Goal: Information Seeking & Learning: Learn about a topic

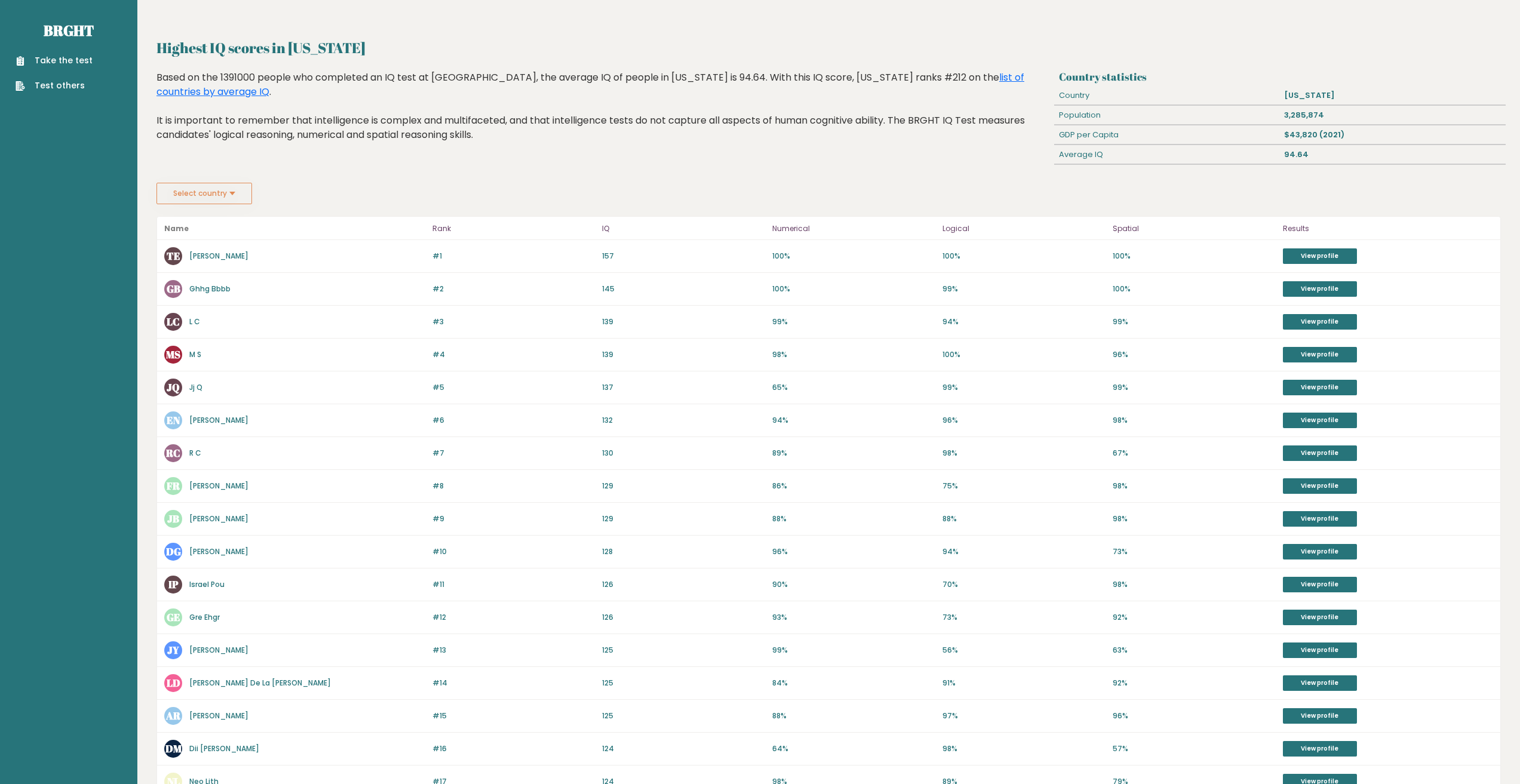
click at [224, 257] on link "[PERSON_NAME]" at bounding box center [219, 255] width 59 height 10
click at [221, 288] on link "Ghhg Bbbb" at bounding box center [210, 288] width 41 height 10
drag, startPoint x: 239, startPoint y: 652, endPoint x: 248, endPoint y: 649, distance: 9.5
click at [247, 649] on div "JY Joseph Yahir" at bounding box center [294, 650] width 261 height 18
click at [267, 649] on div "JY Joseph Yahir" at bounding box center [294, 650] width 261 height 18
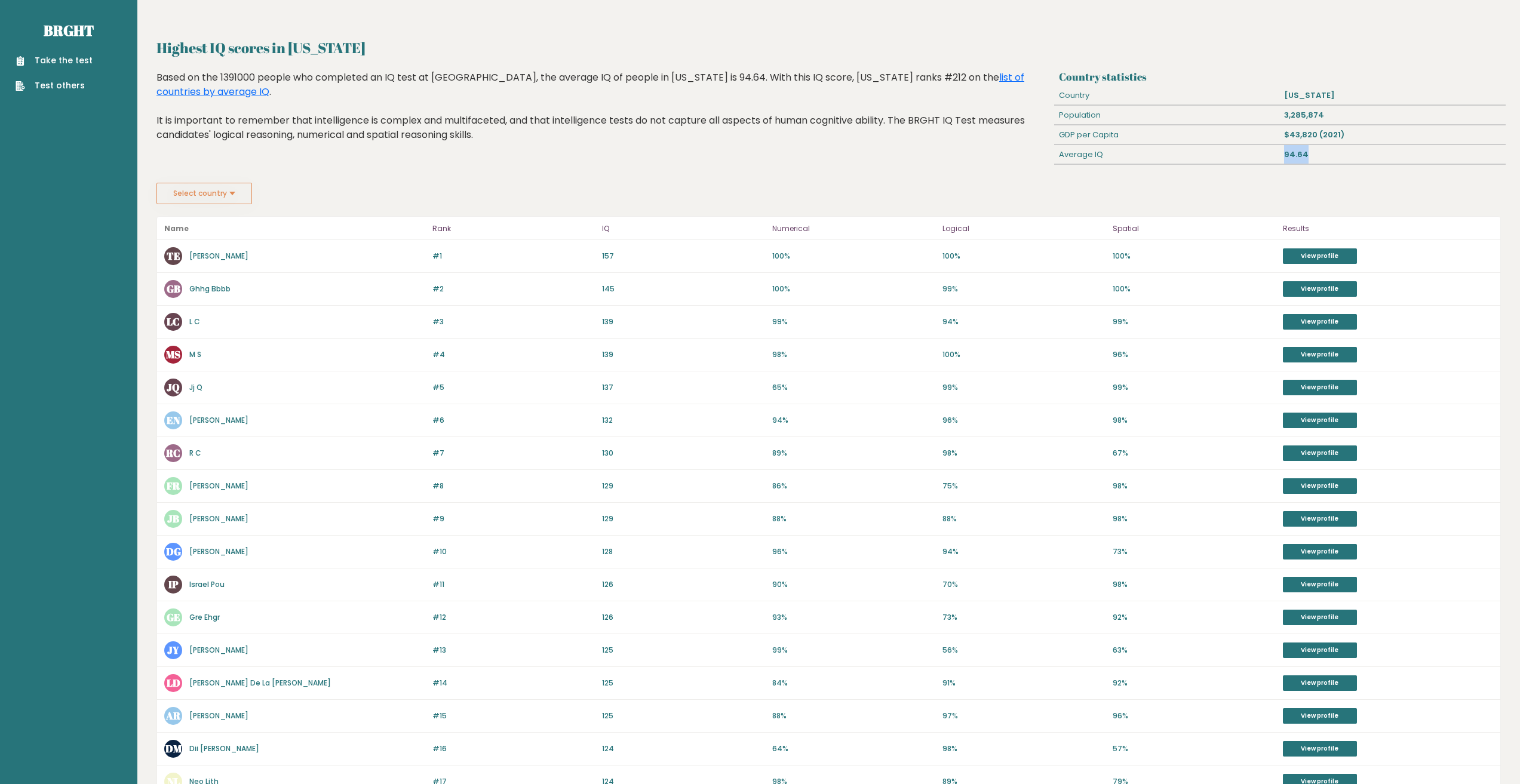
drag, startPoint x: 1317, startPoint y: 151, endPoint x: 1275, endPoint y: 152, distance: 42.0
click at [1275, 152] on div "Average IQ 94.64" at bounding box center [1279, 155] width 451 height 20
click at [1252, 160] on div "Average IQ" at bounding box center [1167, 154] width 226 height 19
click at [224, 184] on button "Select country" at bounding box center [204, 193] width 96 height 22
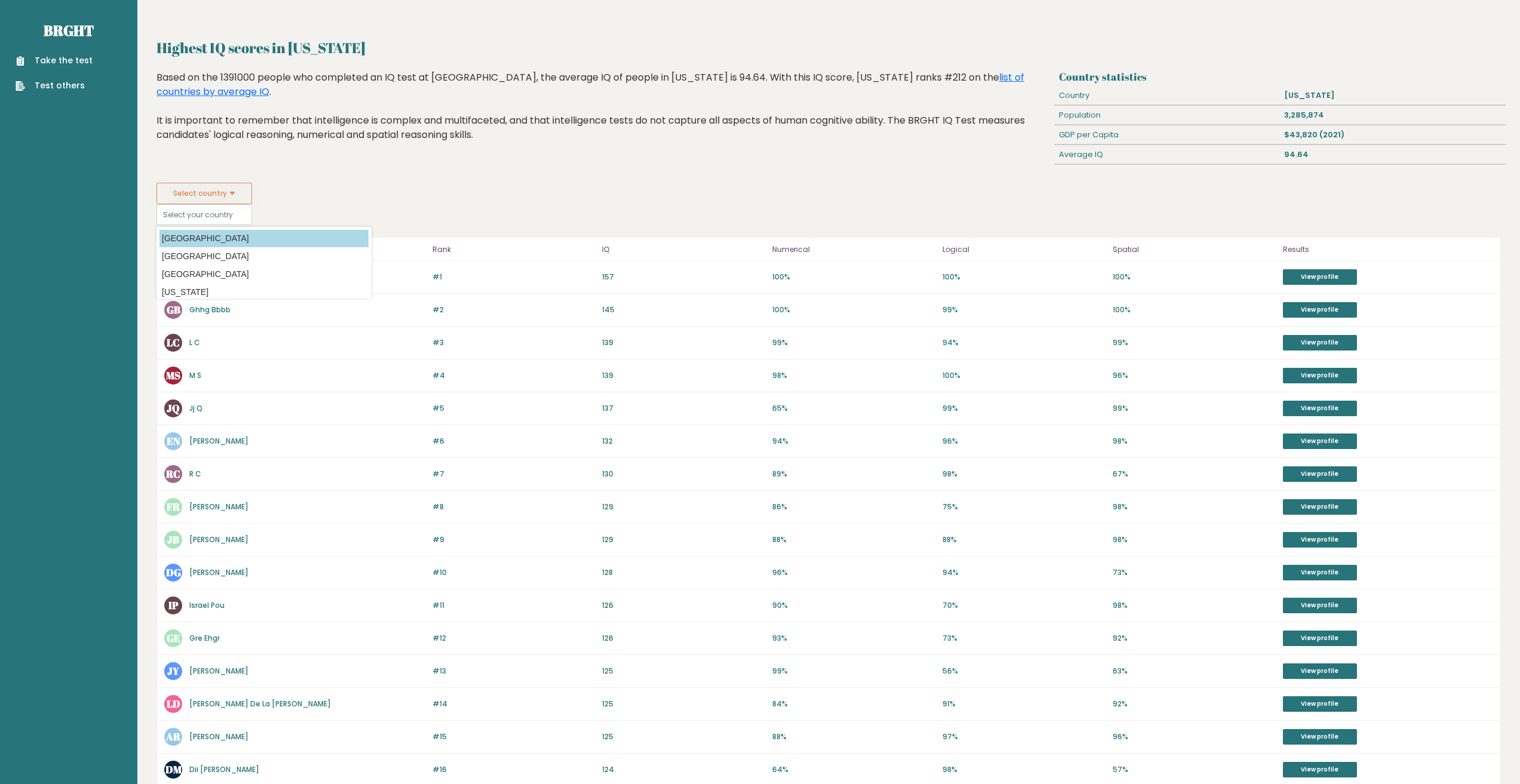
click at [221, 236] on option "[GEOGRAPHIC_DATA]" at bounding box center [264, 238] width 209 height 17
type input "[GEOGRAPHIC_DATA]"
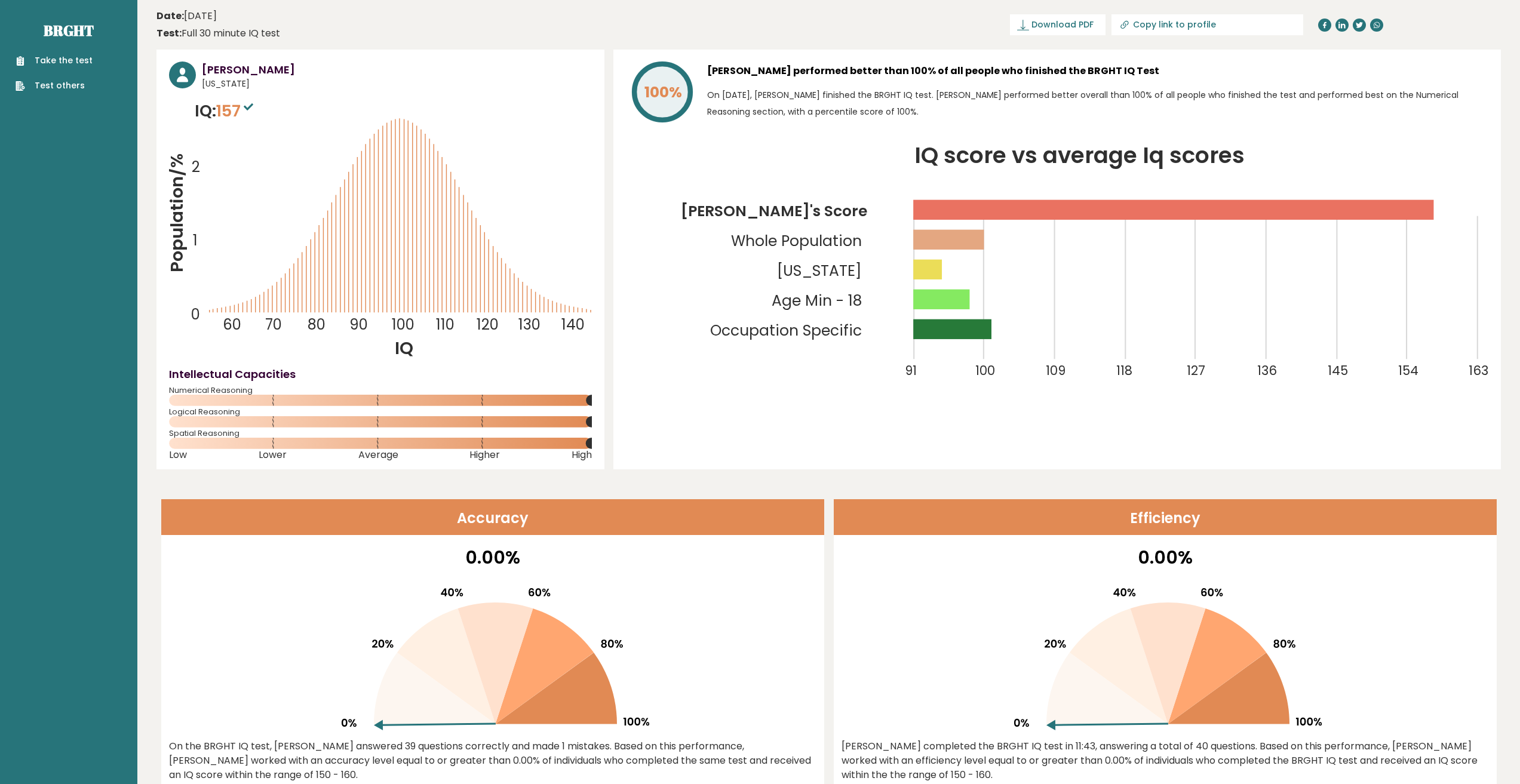
drag, startPoint x: 239, startPoint y: 71, endPoint x: 280, endPoint y: 71, distance: 41.0
click at [281, 71] on h3 "[PERSON_NAME]" at bounding box center [397, 69] width 390 height 16
copy h3 "Erlinger"
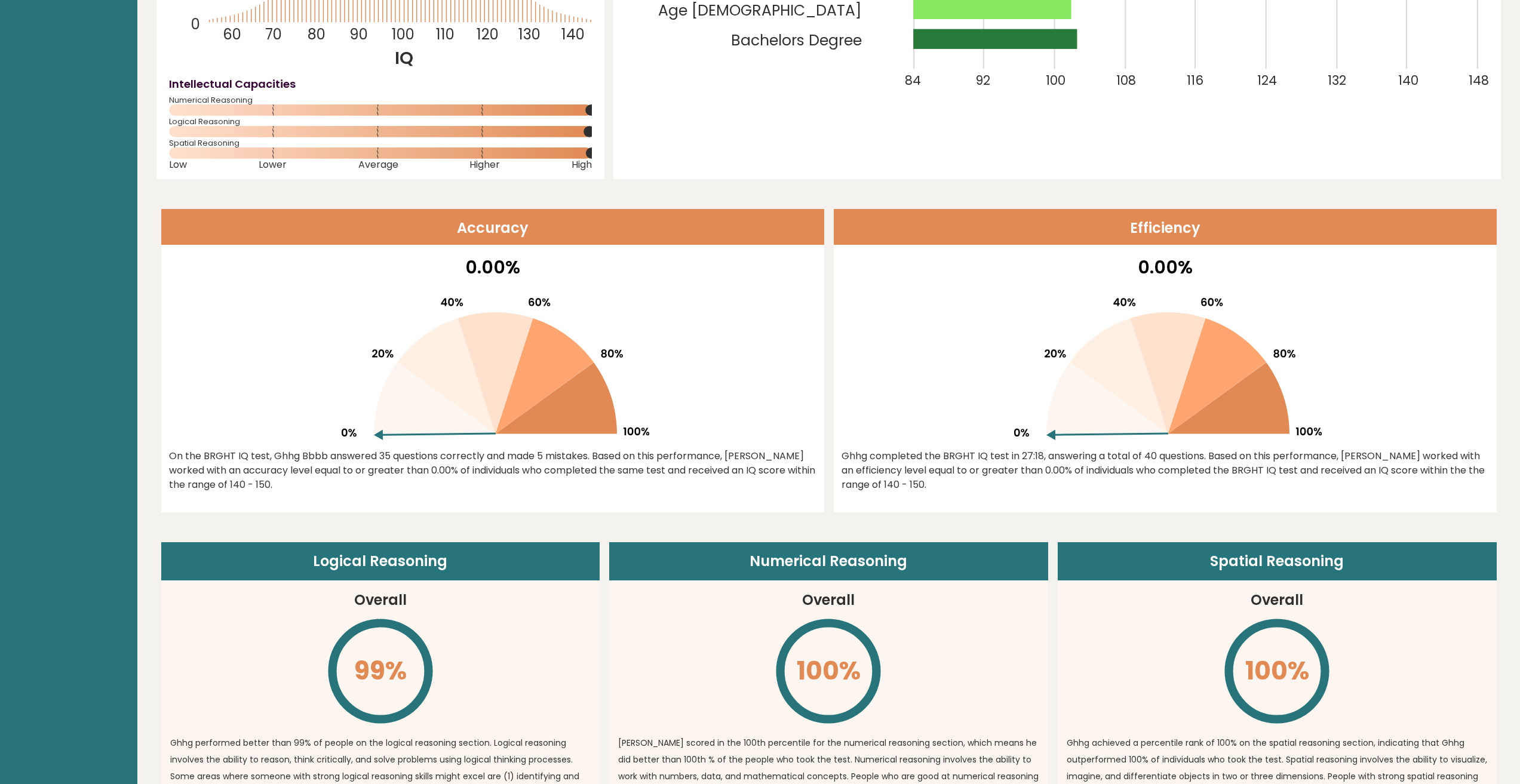
scroll to position [59, 0]
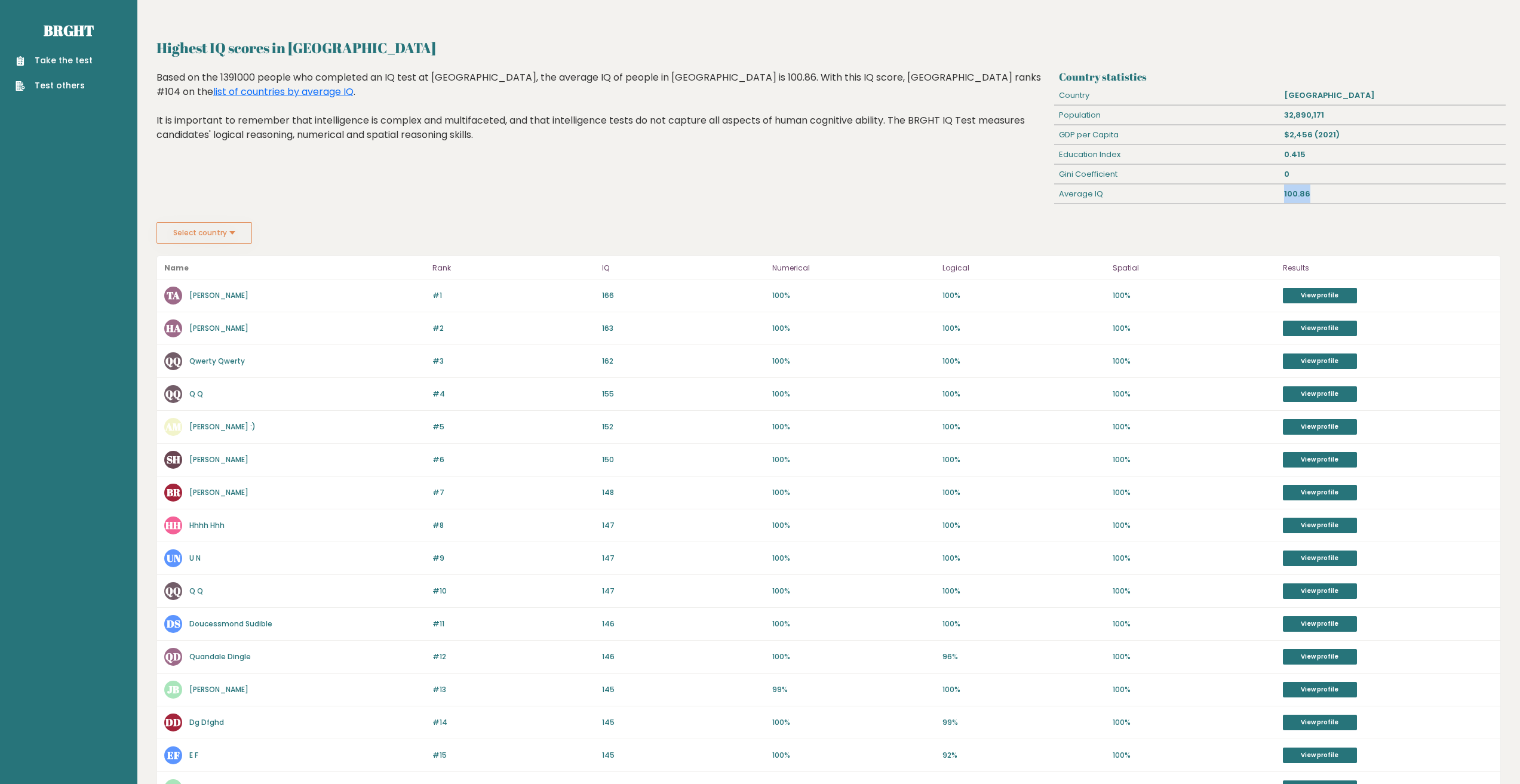
drag, startPoint x: 1321, startPoint y: 195, endPoint x: 1263, endPoint y: 198, distance: 58.1
click at [1263, 198] on div "Average IQ 100.86" at bounding box center [1279, 194] width 451 height 20
click at [1262, 198] on div "Average IQ" at bounding box center [1167, 193] width 226 height 19
click at [224, 228] on button "Select country" at bounding box center [204, 232] width 96 height 22
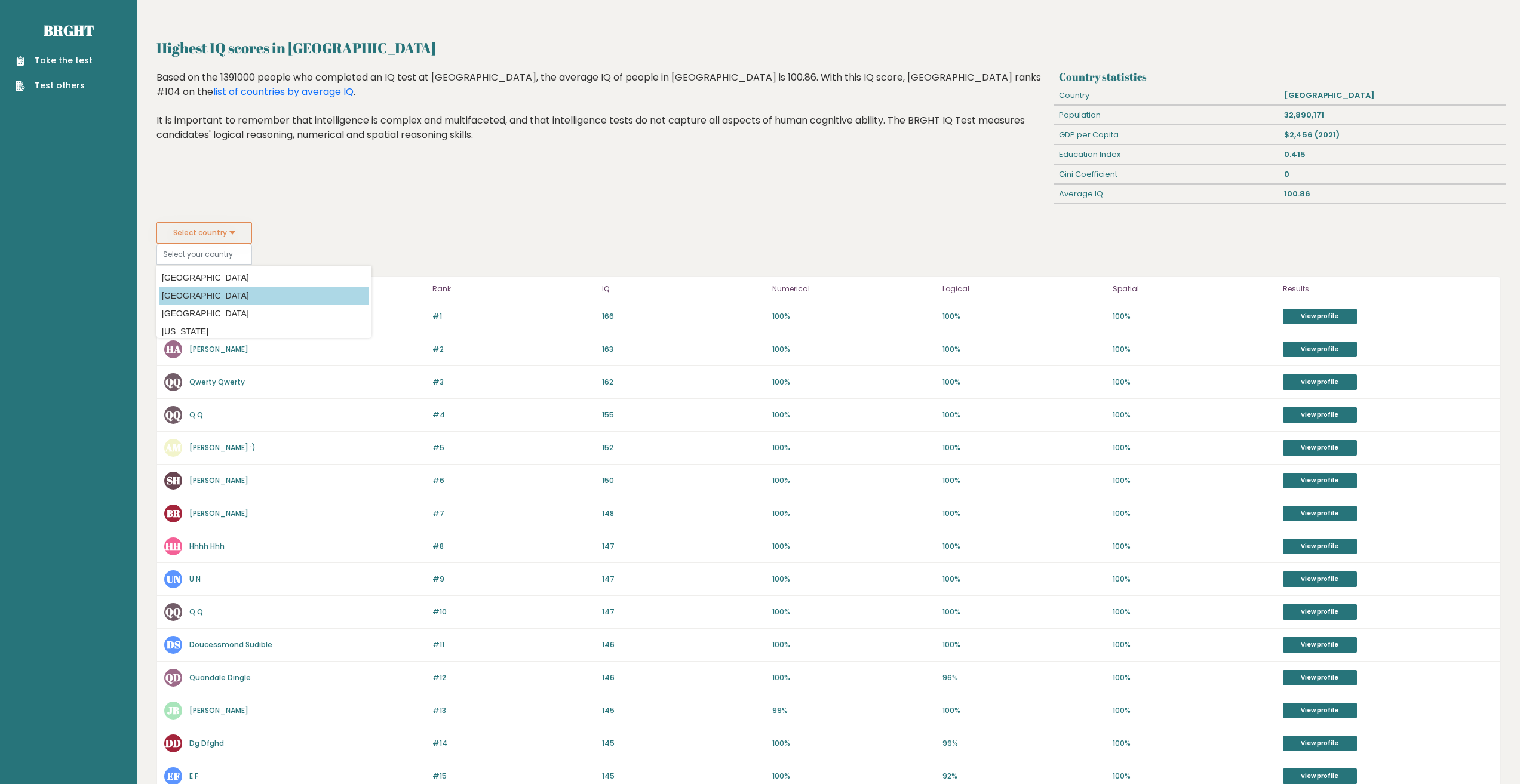
click at [178, 290] on option "[GEOGRAPHIC_DATA]" at bounding box center [264, 296] width 209 height 17
type input "[GEOGRAPHIC_DATA]"
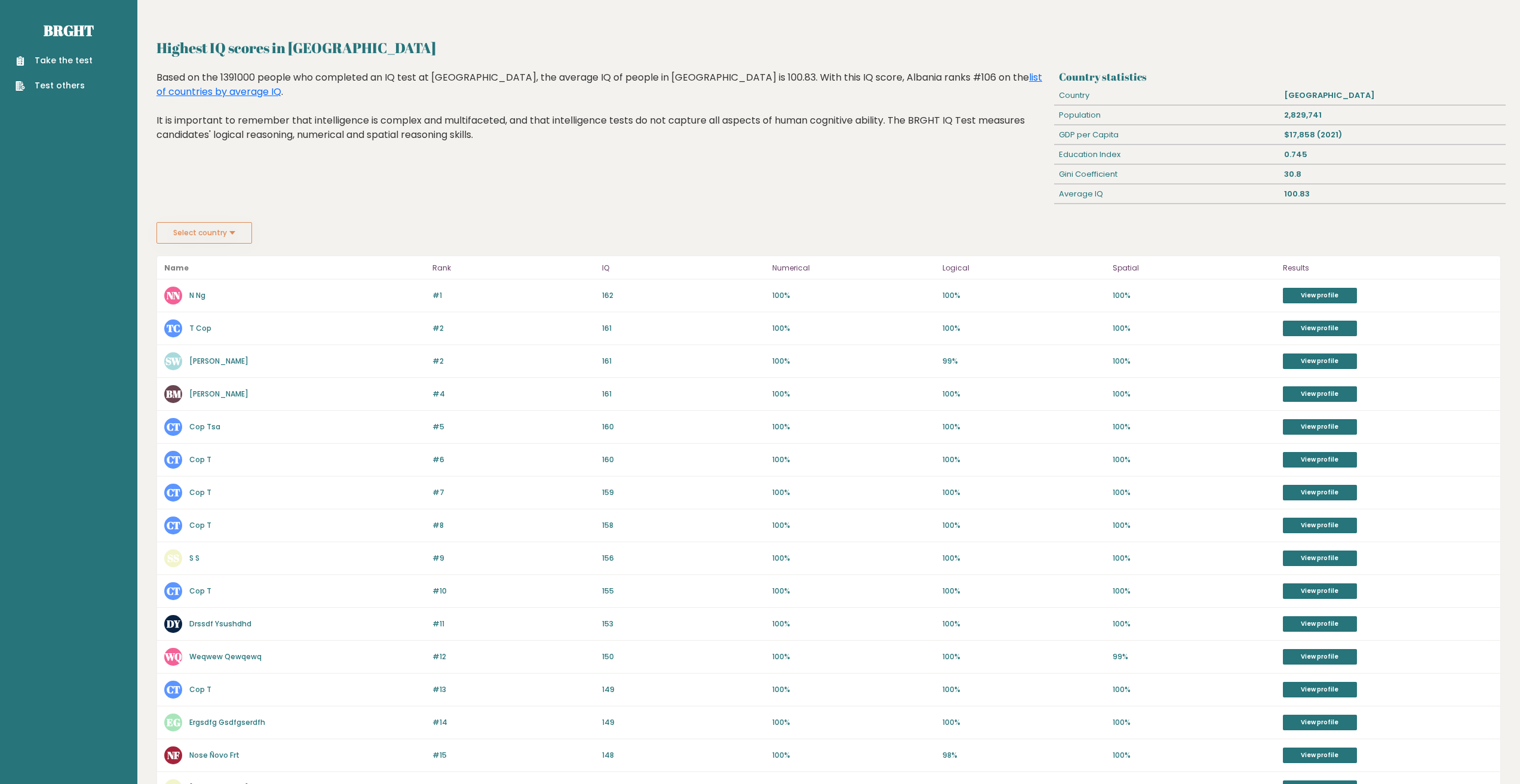
click at [235, 231] on button "Select country" at bounding box center [204, 232] width 96 height 22
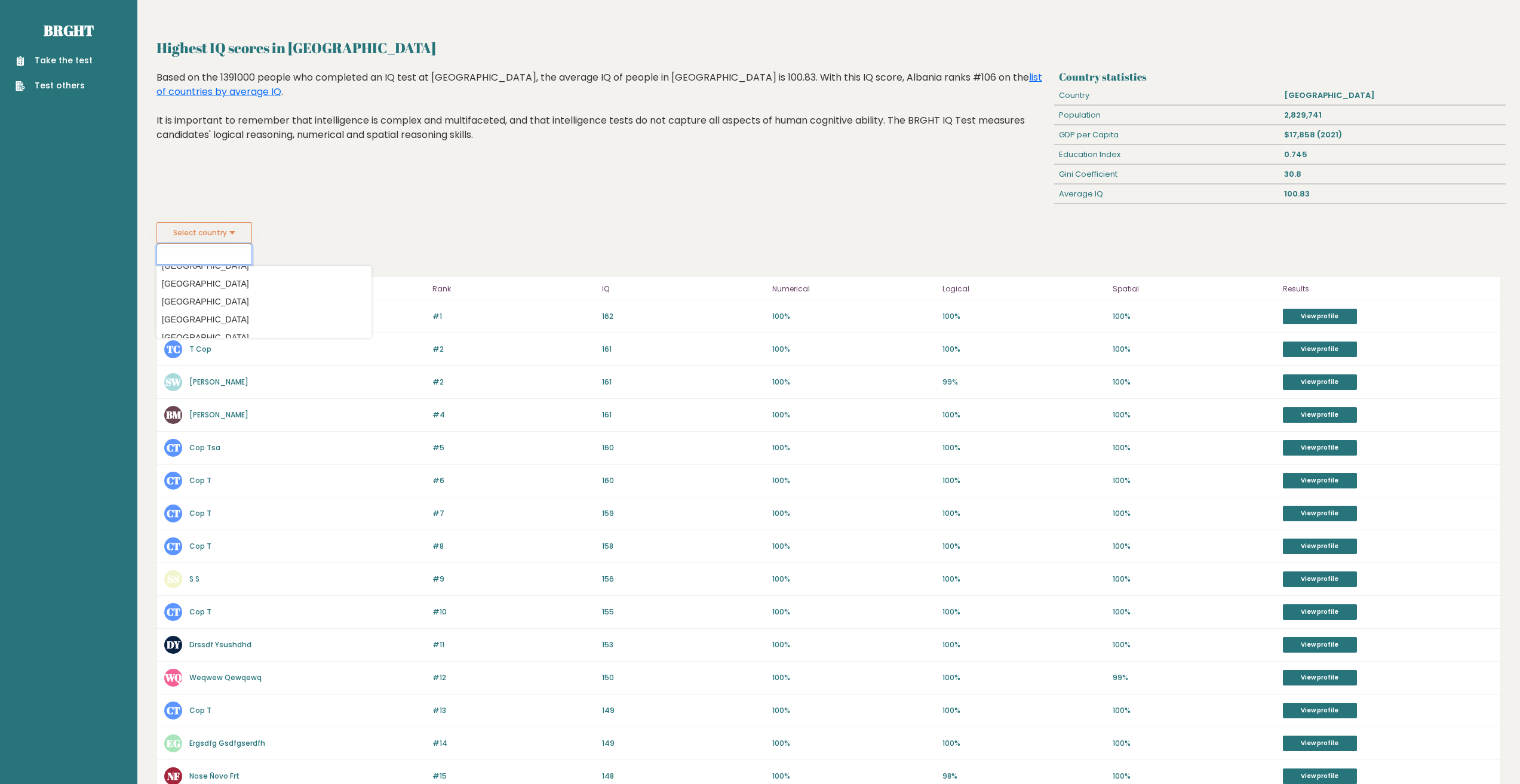
scroll to position [1313, 0]
click at [216, 296] on option "[GEOGRAPHIC_DATA]" at bounding box center [264, 290] width 209 height 17
type input "[GEOGRAPHIC_DATA]"
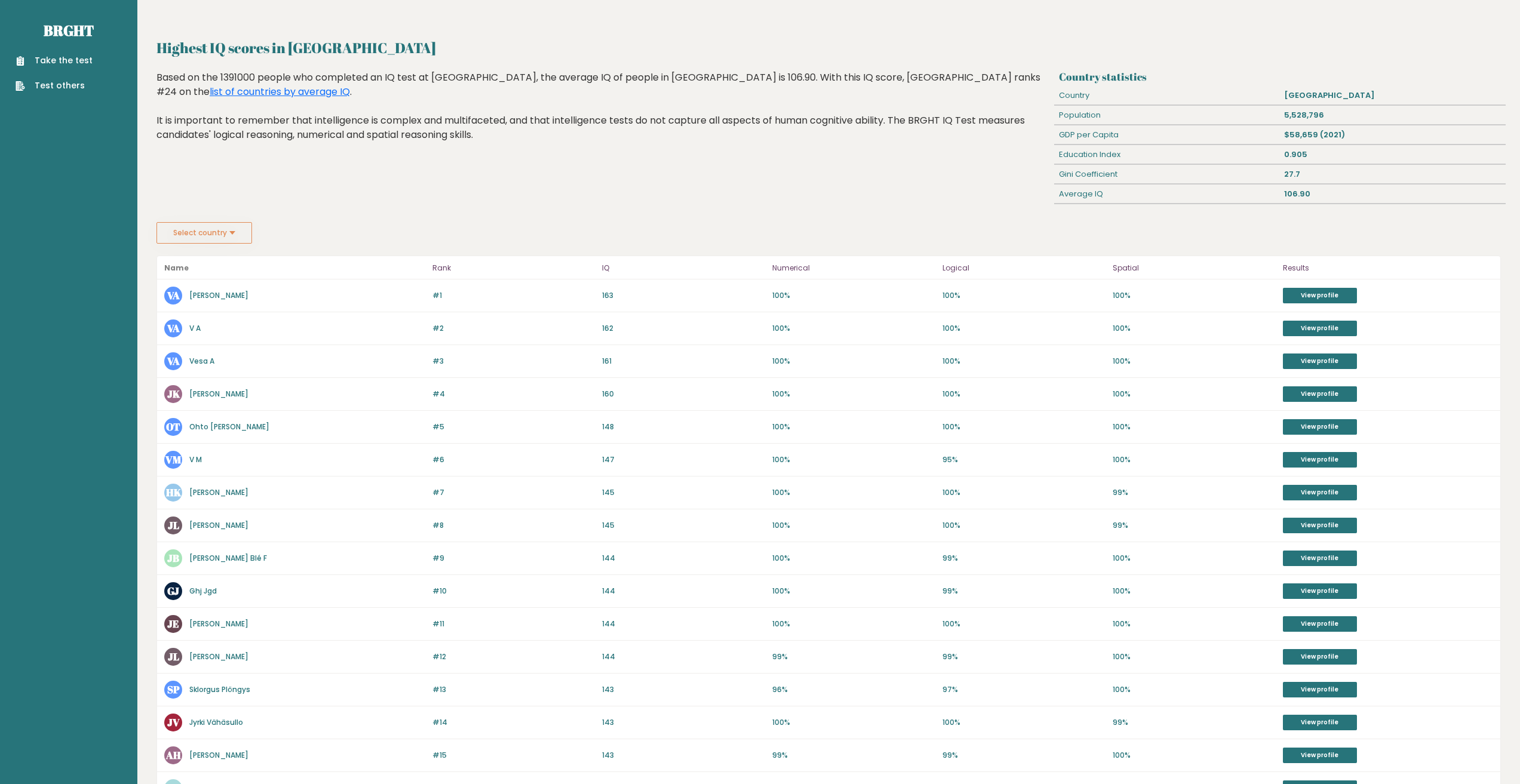
click at [227, 236] on button "Select country" at bounding box center [204, 232] width 96 height 22
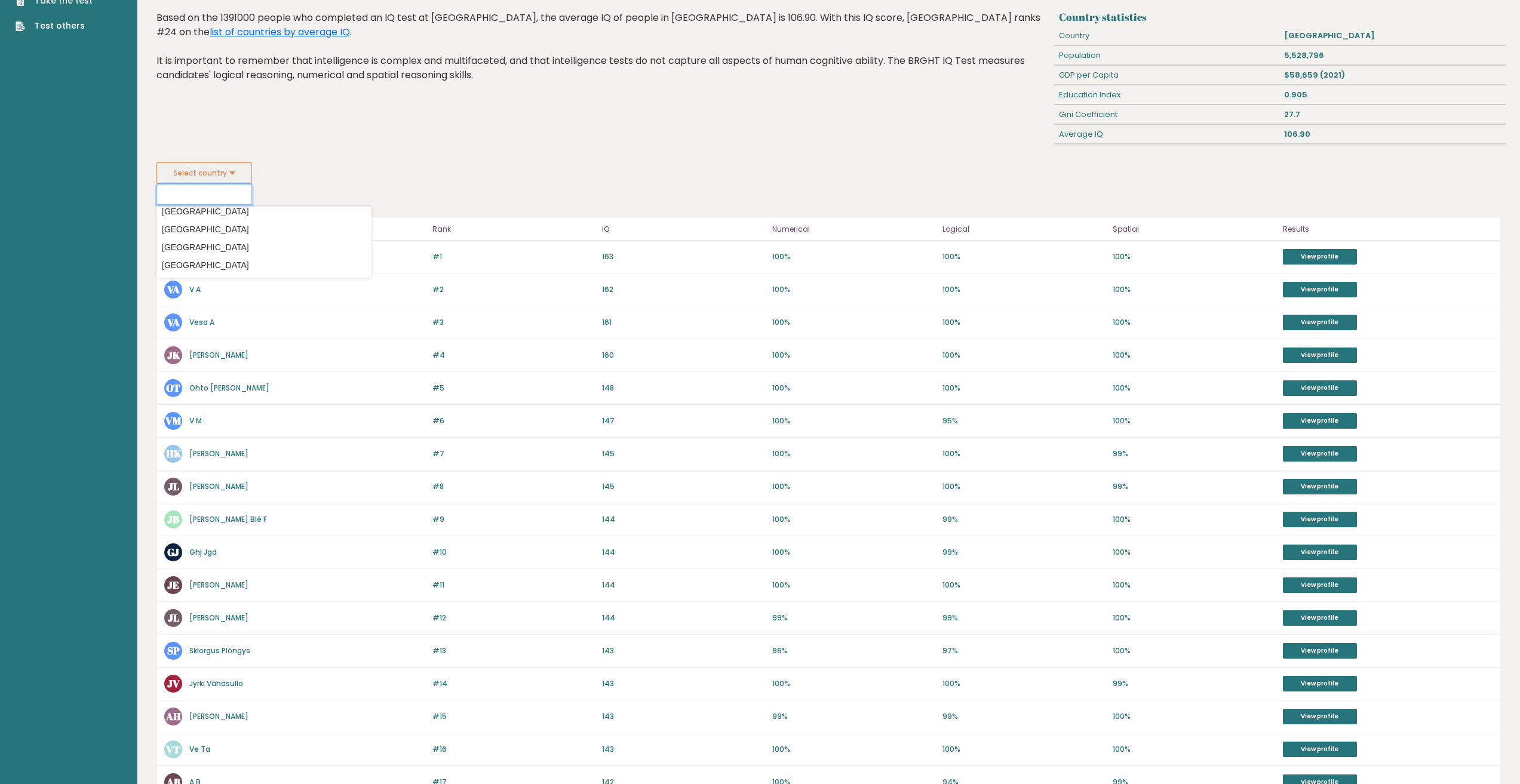
scroll to position [1074, 0]
click at [254, 251] on option "[GEOGRAPHIC_DATA]" at bounding box center [264, 254] width 209 height 17
type input "[GEOGRAPHIC_DATA]"
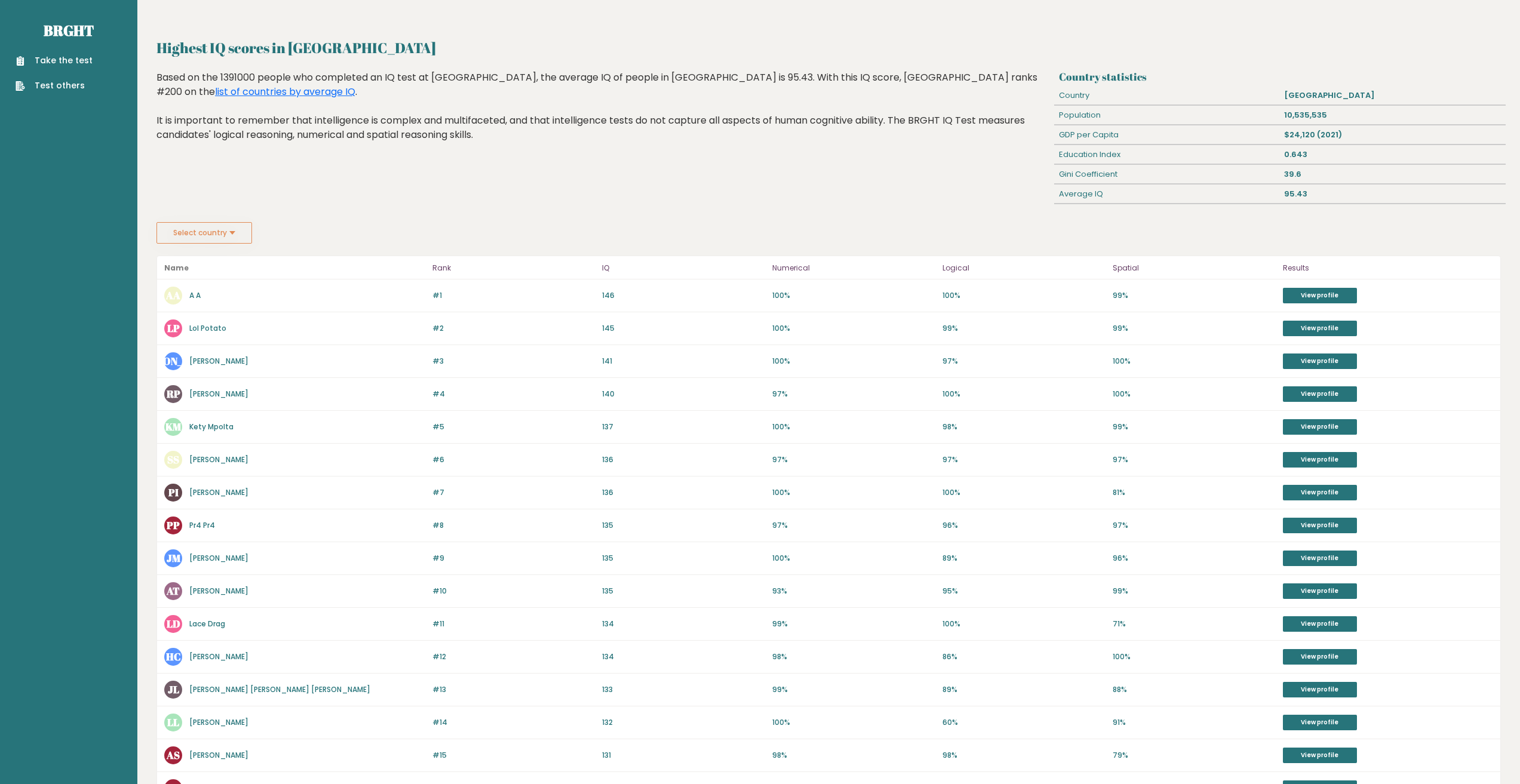
click at [230, 232] on button "Select country" at bounding box center [204, 232] width 96 height 22
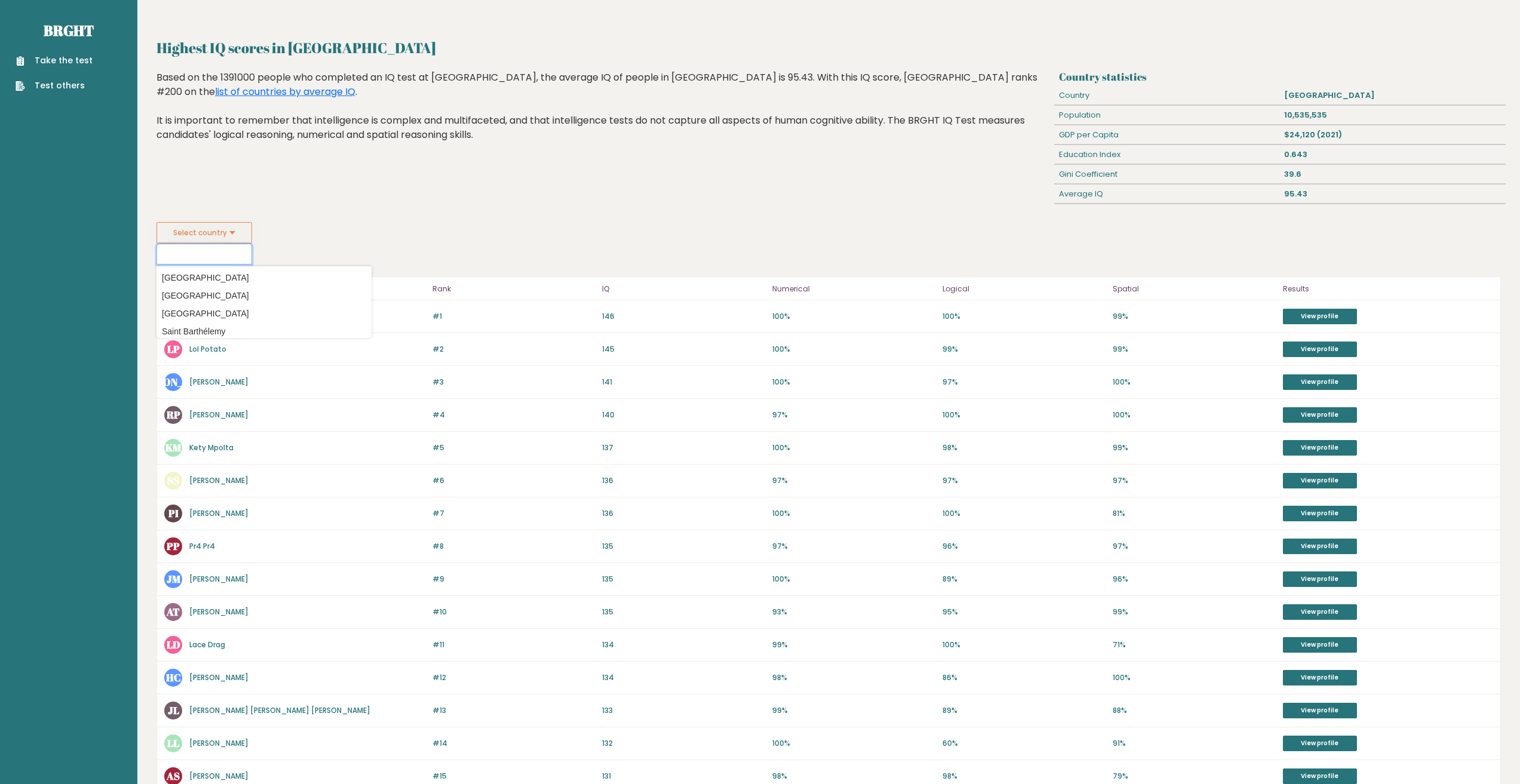
scroll to position [3164, 0]
click at [206, 284] on option "[US_STATE]" at bounding box center [264, 284] width 209 height 17
type input "[US_STATE]"
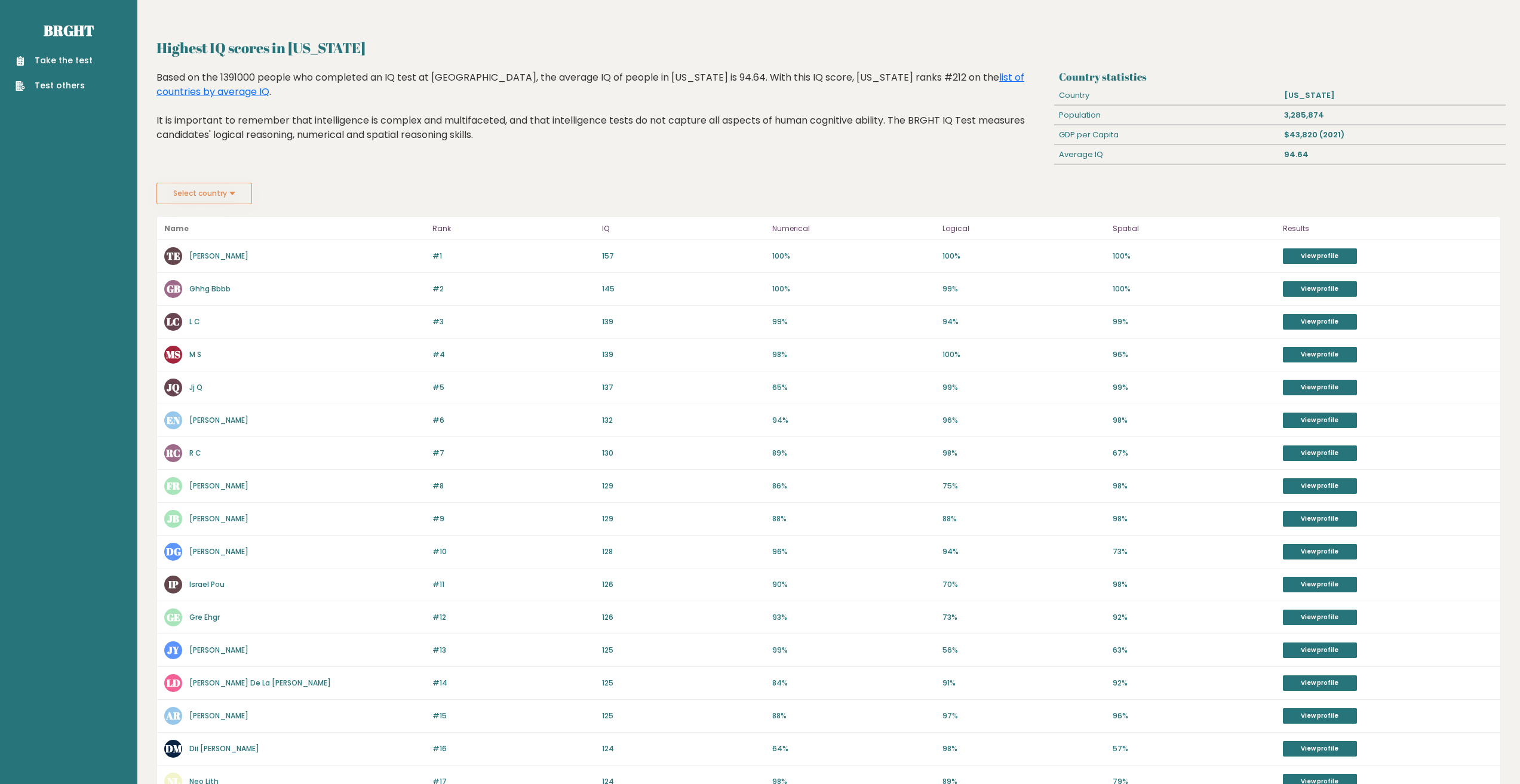
click at [217, 196] on button "Select country" at bounding box center [204, 193] width 96 height 22
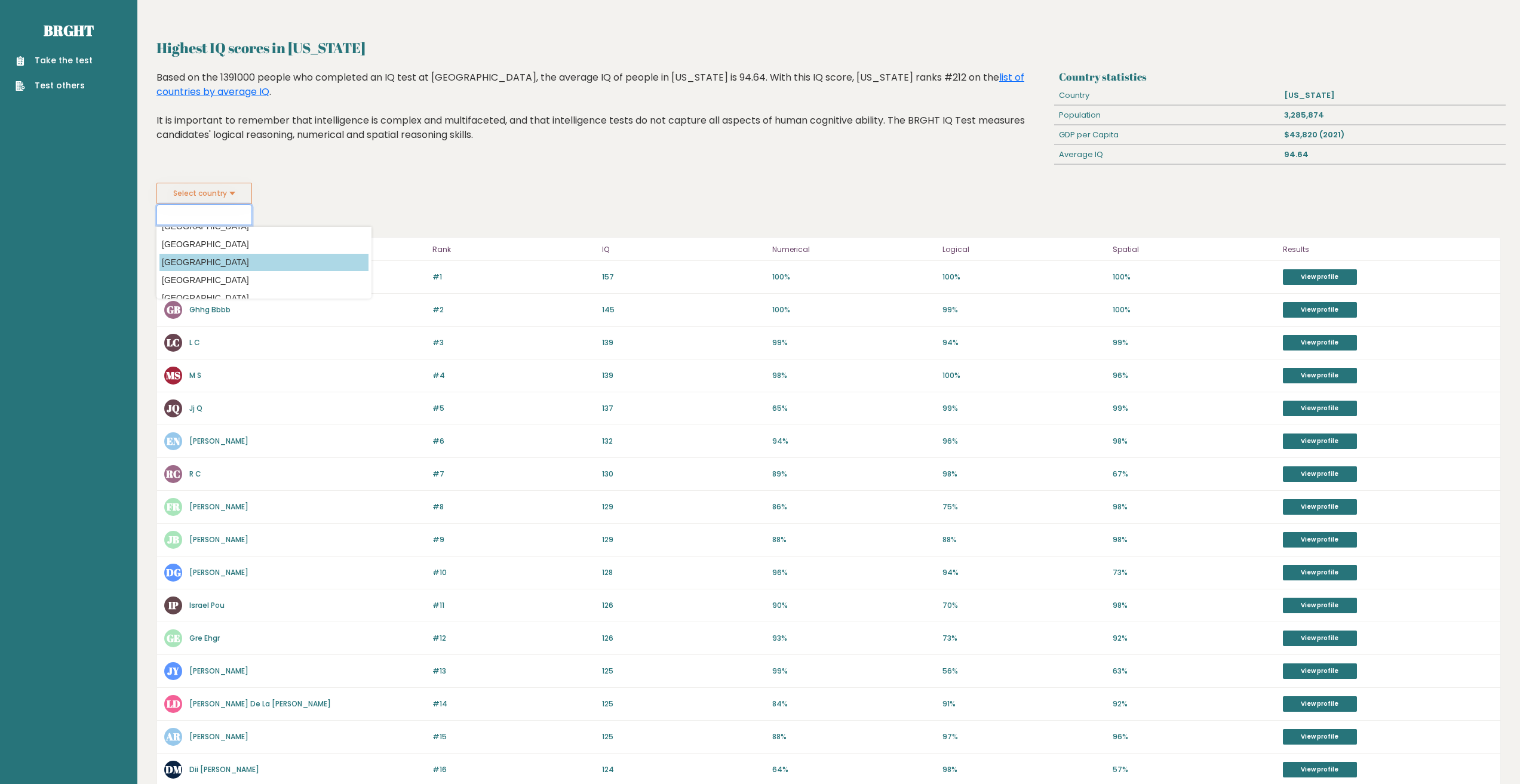
scroll to position [4179, 0]
click at [232, 266] on option "[GEOGRAPHIC_DATA]" at bounding box center [264, 268] width 209 height 17
type input "[GEOGRAPHIC_DATA]"
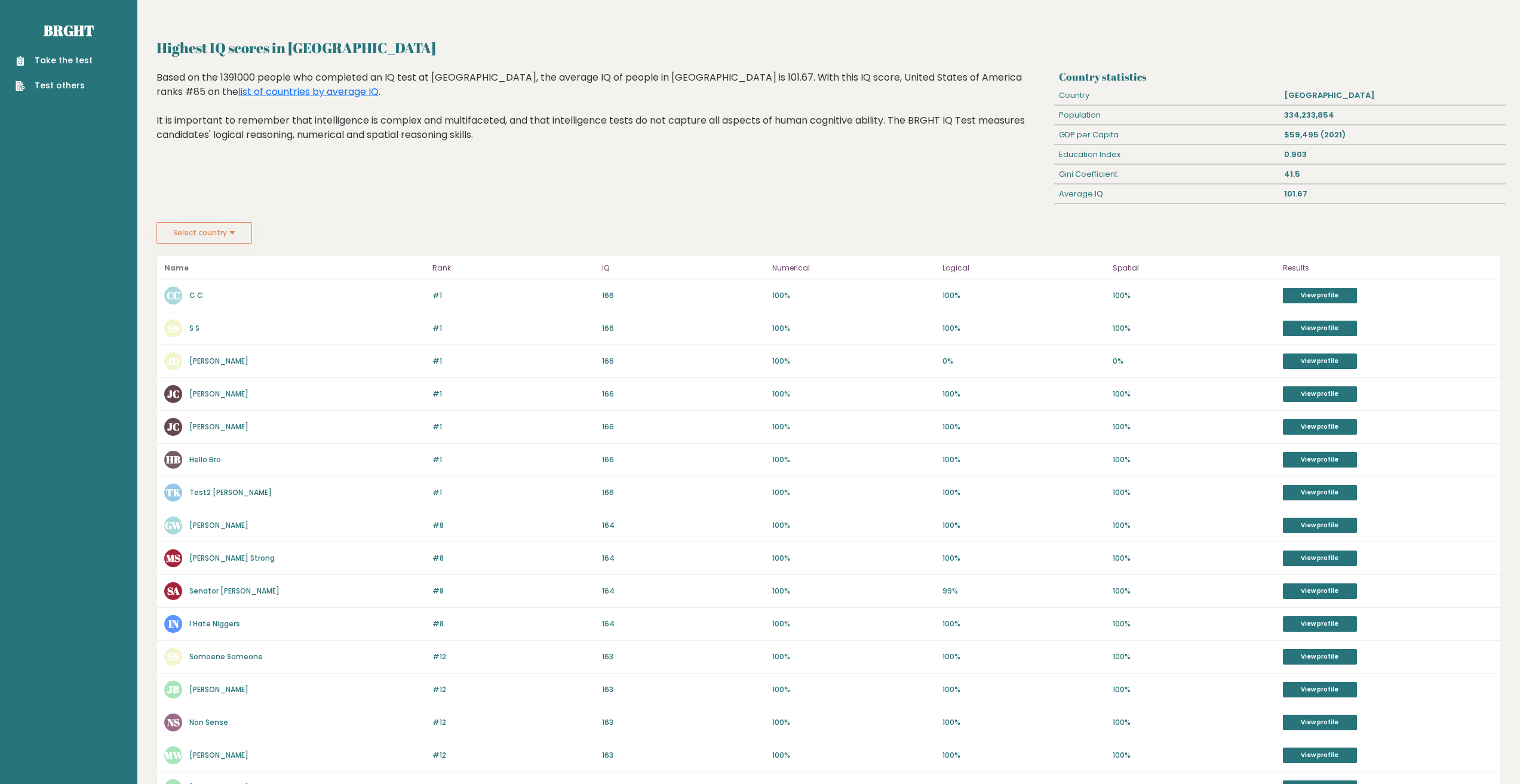
click at [239, 230] on button "Select country" at bounding box center [204, 232] width 96 height 22
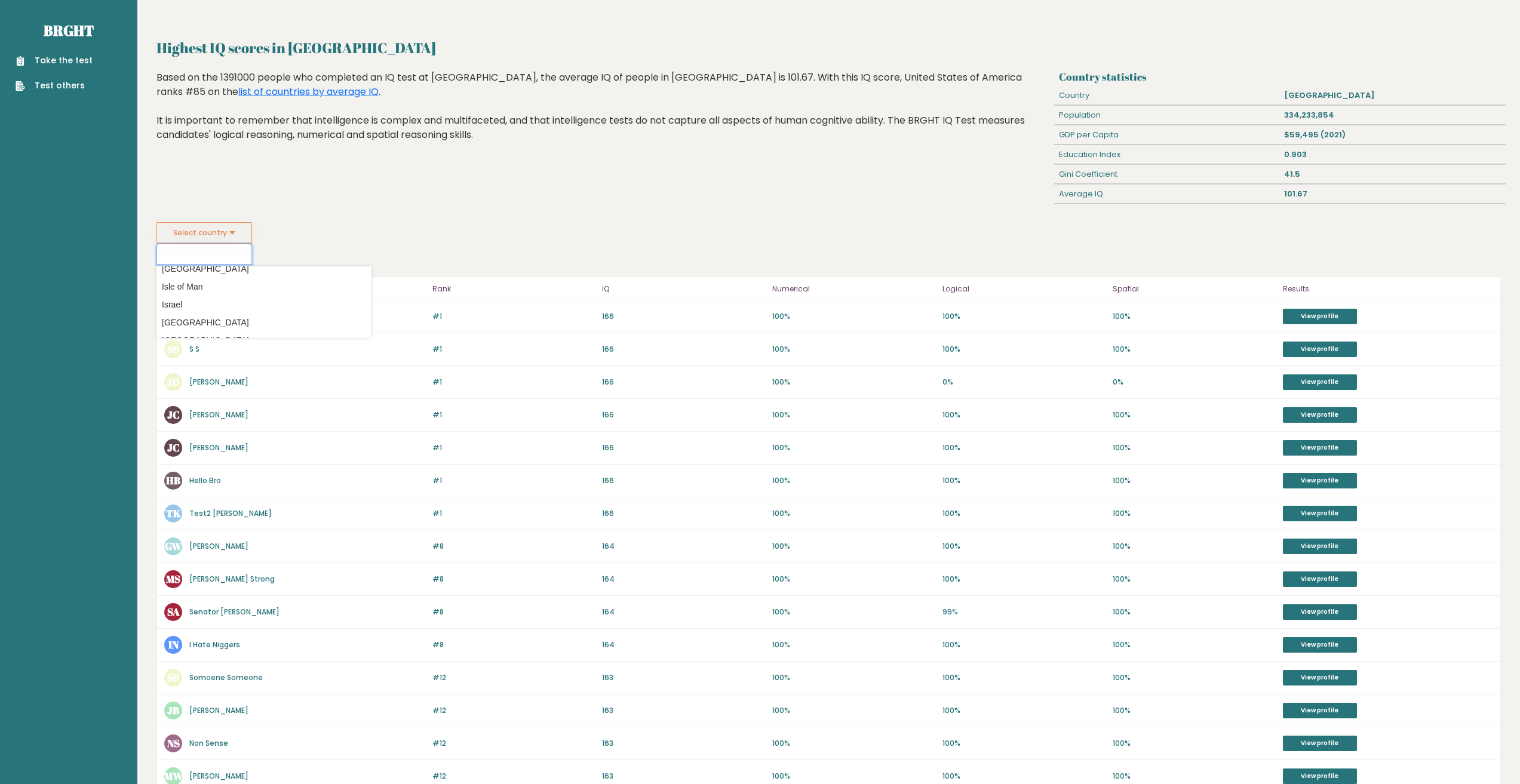
scroll to position [1910, 0]
click at [258, 315] on option "[GEOGRAPHIC_DATA]" at bounding box center [264, 319] width 209 height 17
type input "[GEOGRAPHIC_DATA]"
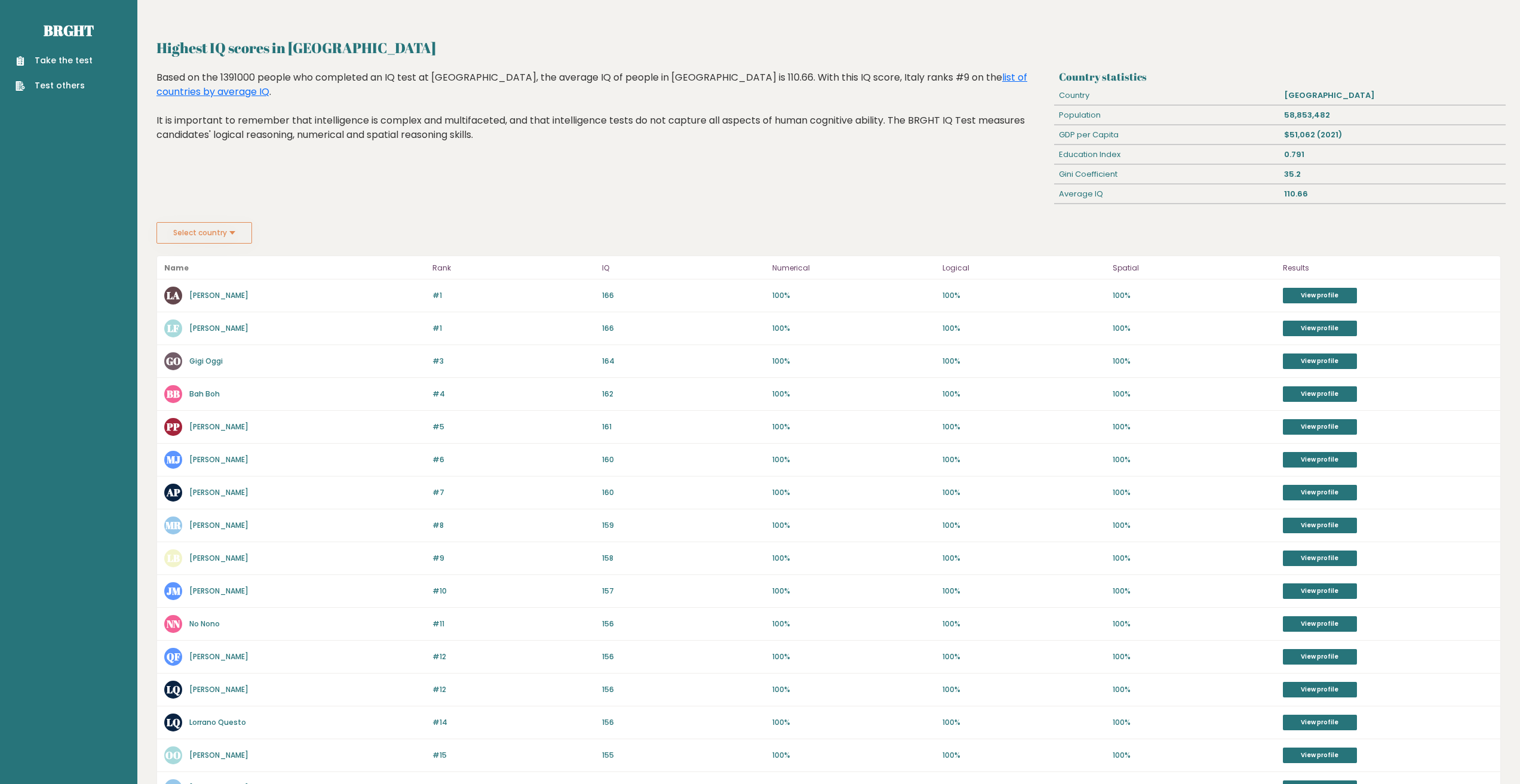
click at [239, 230] on button "Select country" at bounding box center [204, 232] width 96 height 22
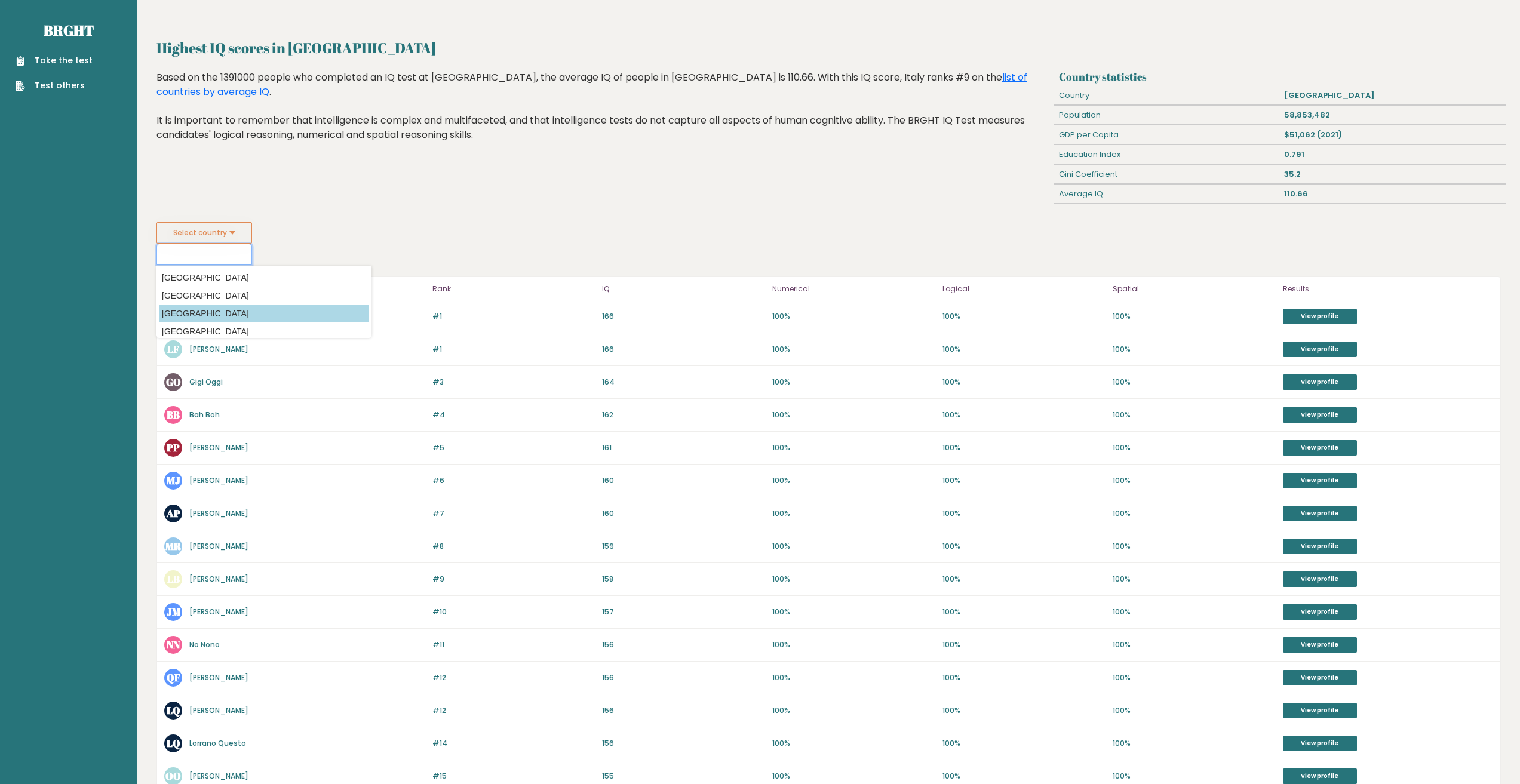
scroll to position [1672, 0]
click at [199, 292] on option "[GEOGRAPHIC_DATA]" at bounding box center [264, 290] width 209 height 17
type input "[GEOGRAPHIC_DATA]"
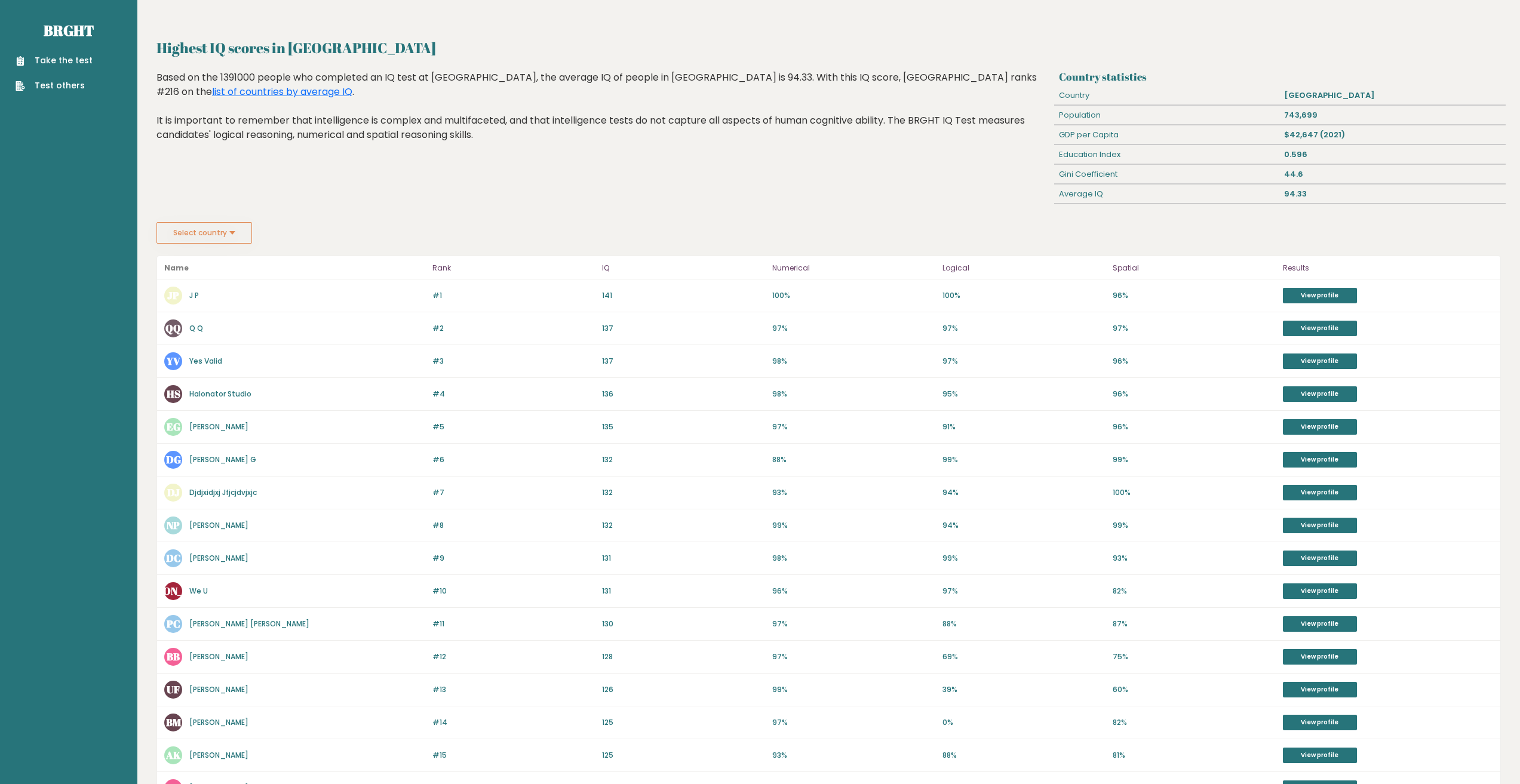
click at [231, 233] on button "Select country" at bounding box center [204, 232] width 96 height 22
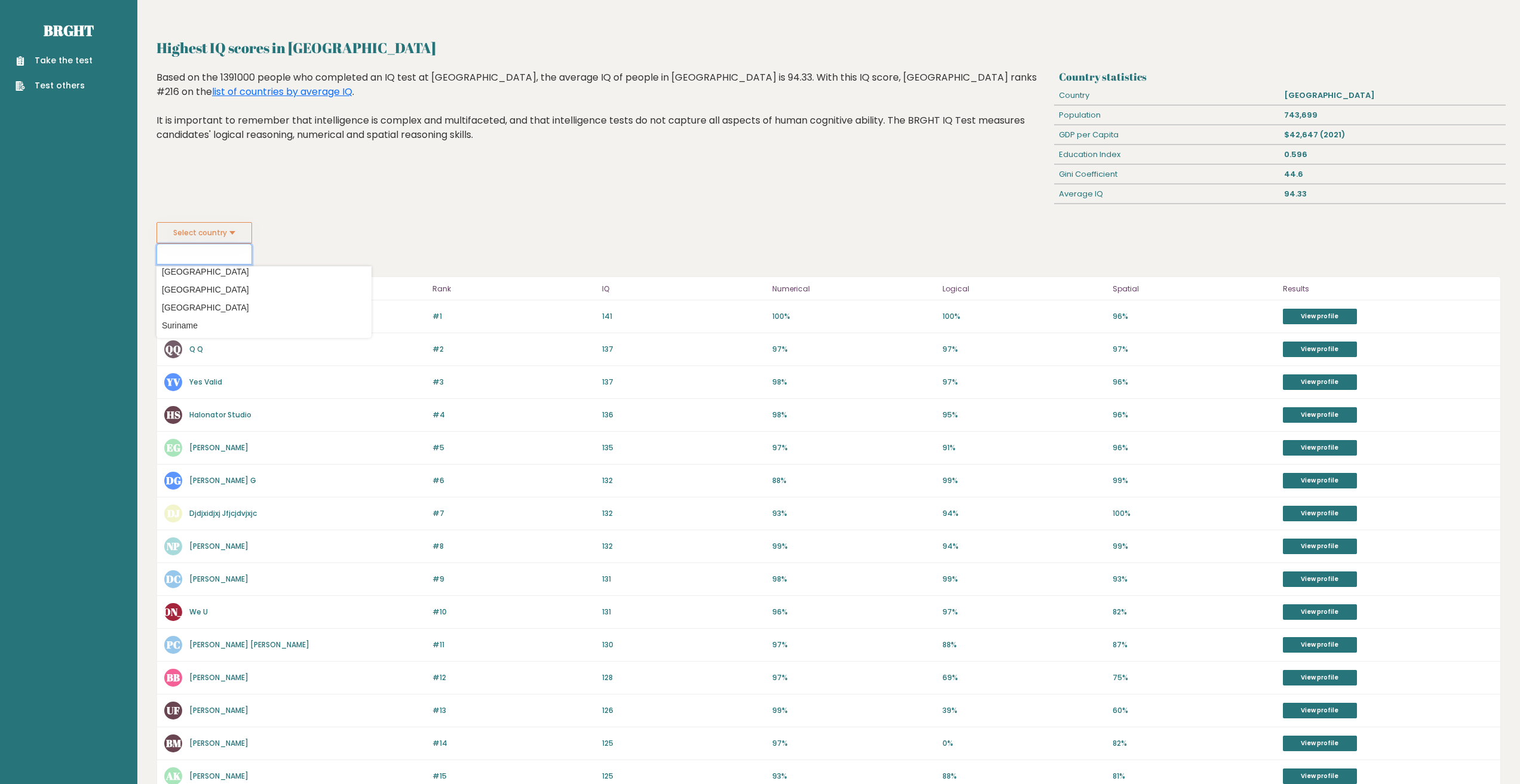
scroll to position [3701, 0]
click at [196, 299] on option "[GEOGRAPHIC_DATA]" at bounding box center [264, 302] width 209 height 17
type input "[GEOGRAPHIC_DATA]"
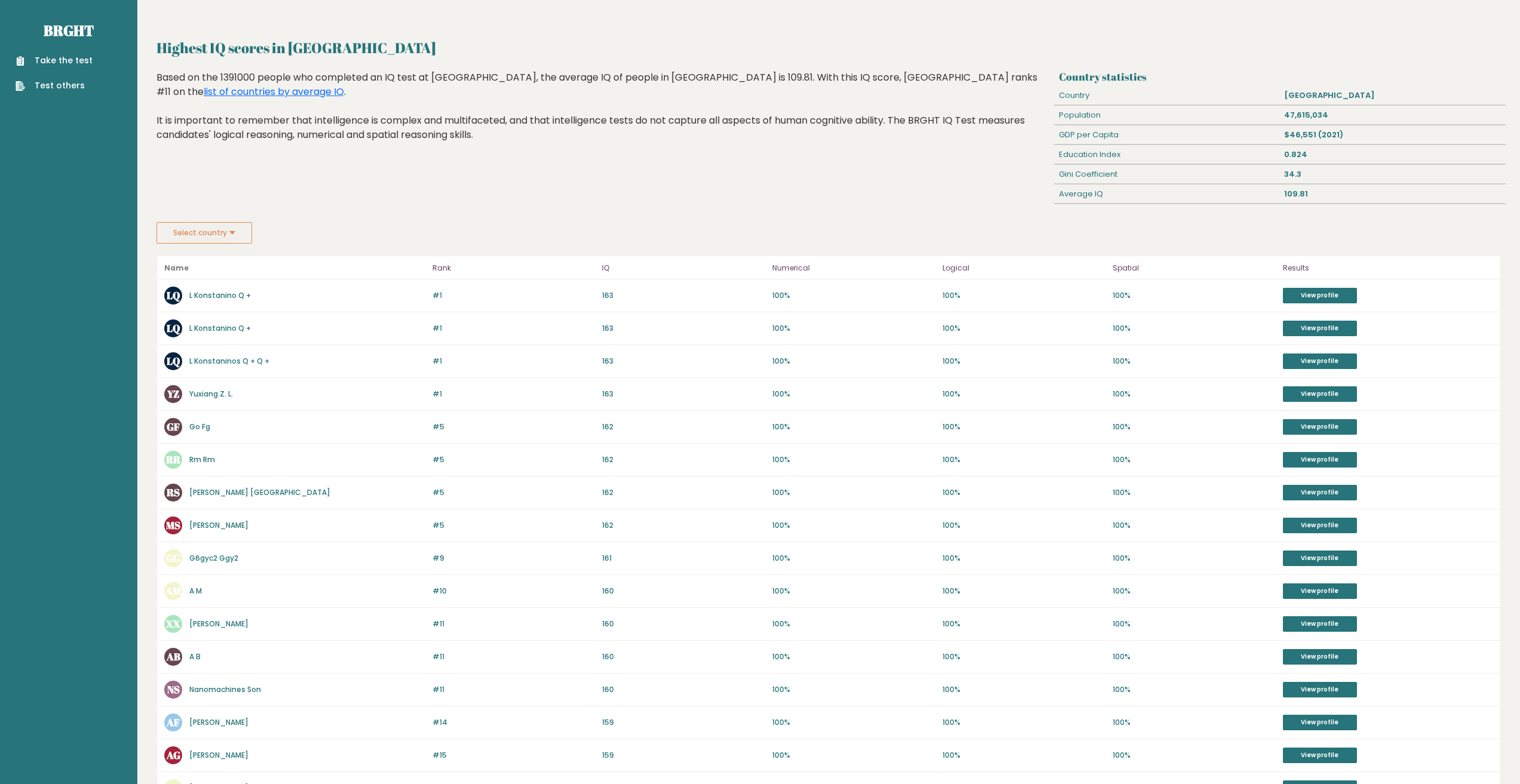
click at [231, 243] on button "Select country" at bounding box center [204, 232] width 96 height 22
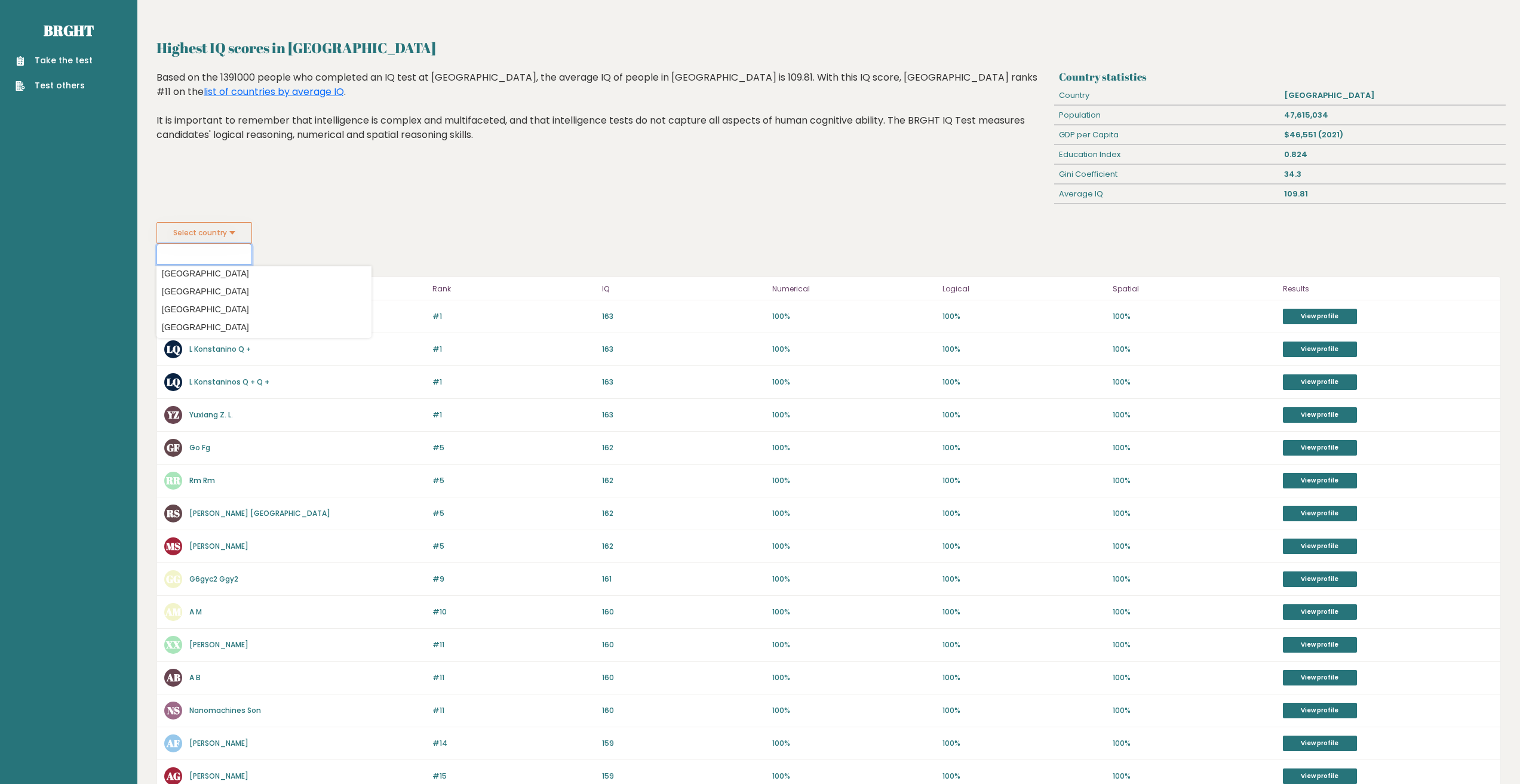
scroll to position [4376, 0]
click at [221, 322] on option "[GEOGRAPHIC_DATA]" at bounding box center [264, 325] width 209 height 17
type input "[GEOGRAPHIC_DATA]"
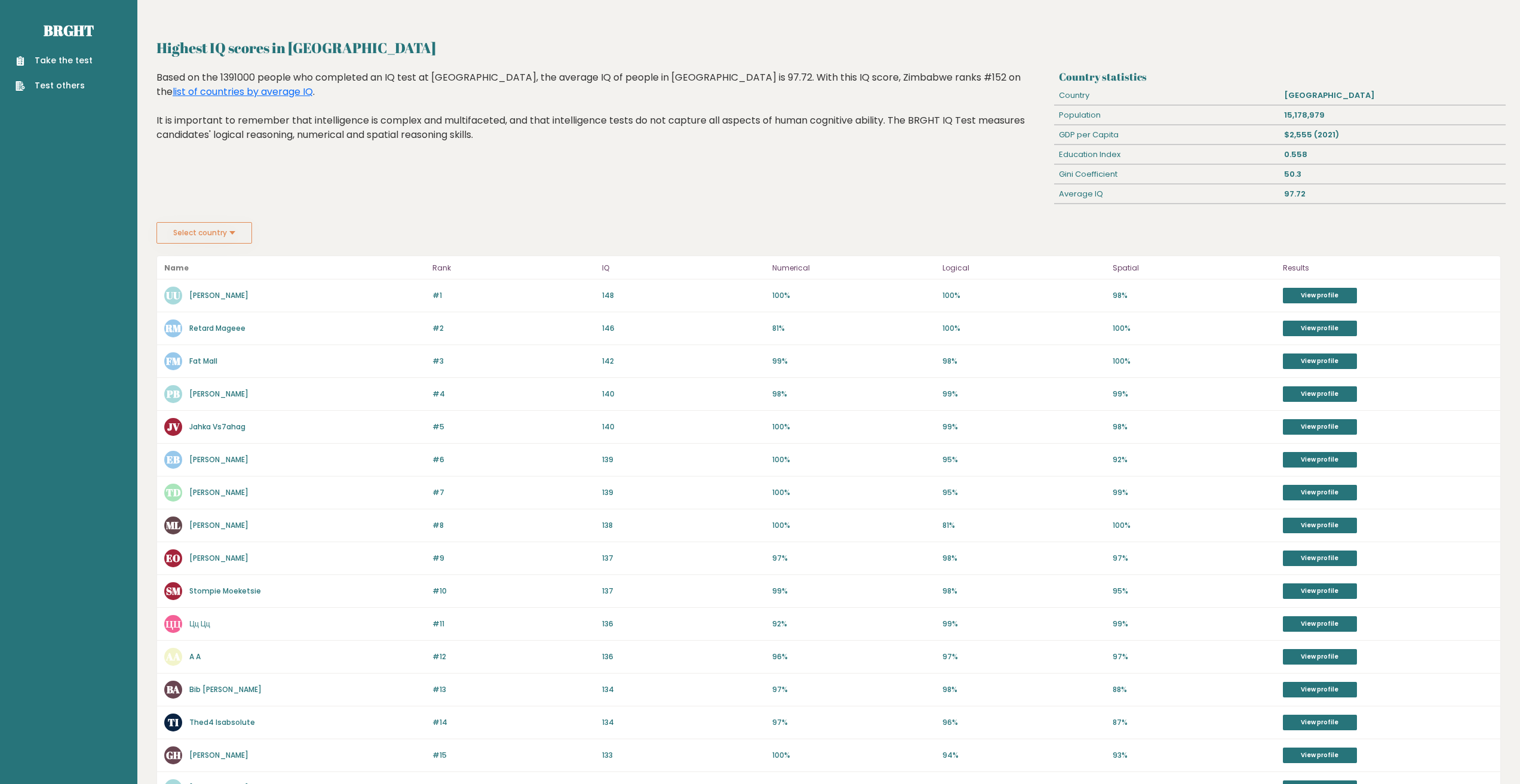
click at [244, 226] on button "Select country" at bounding box center [204, 232] width 96 height 22
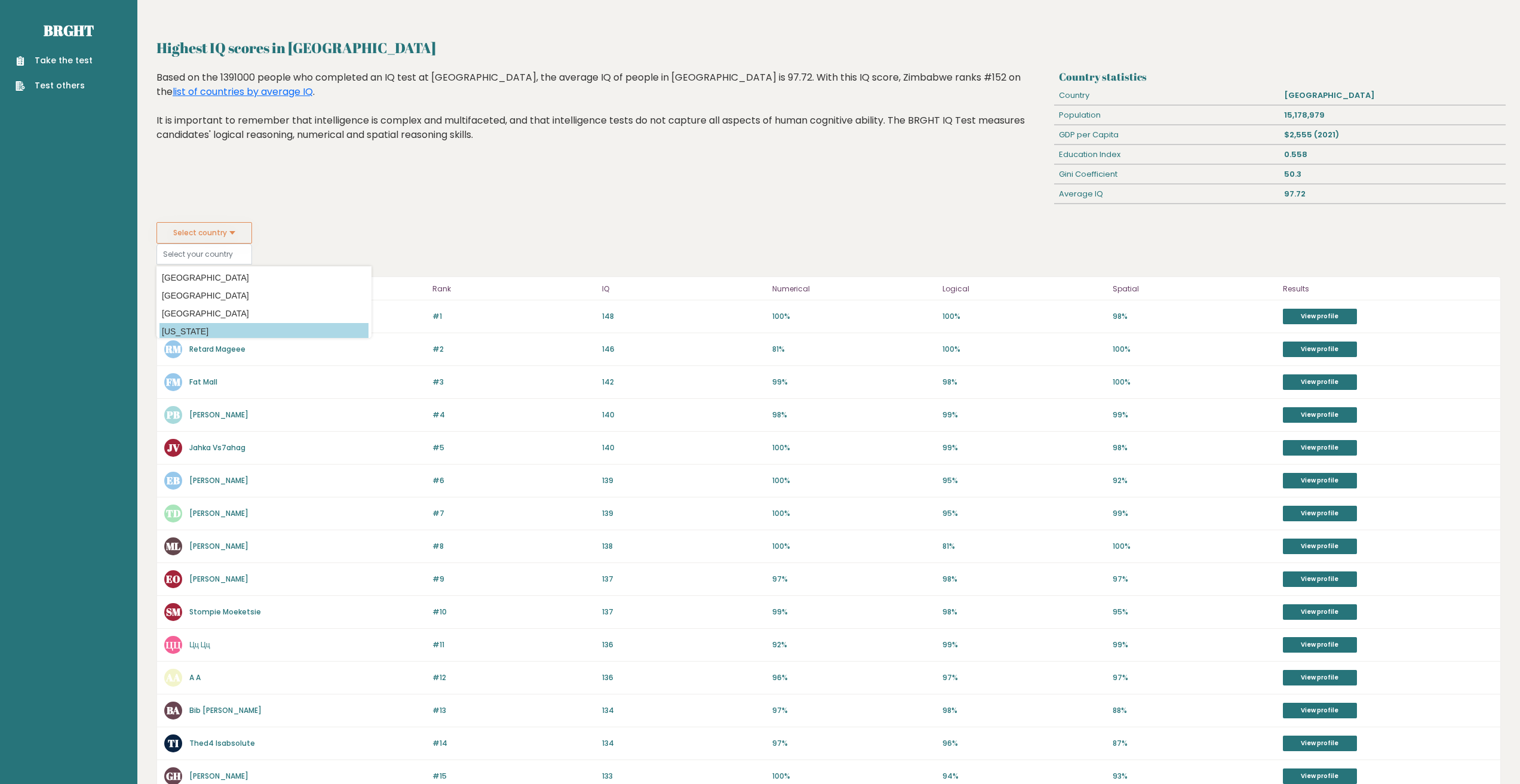
click at [251, 329] on option "[US_STATE]" at bounding box center [264, 331] width 209 height 17
type input "[US_STATE]"
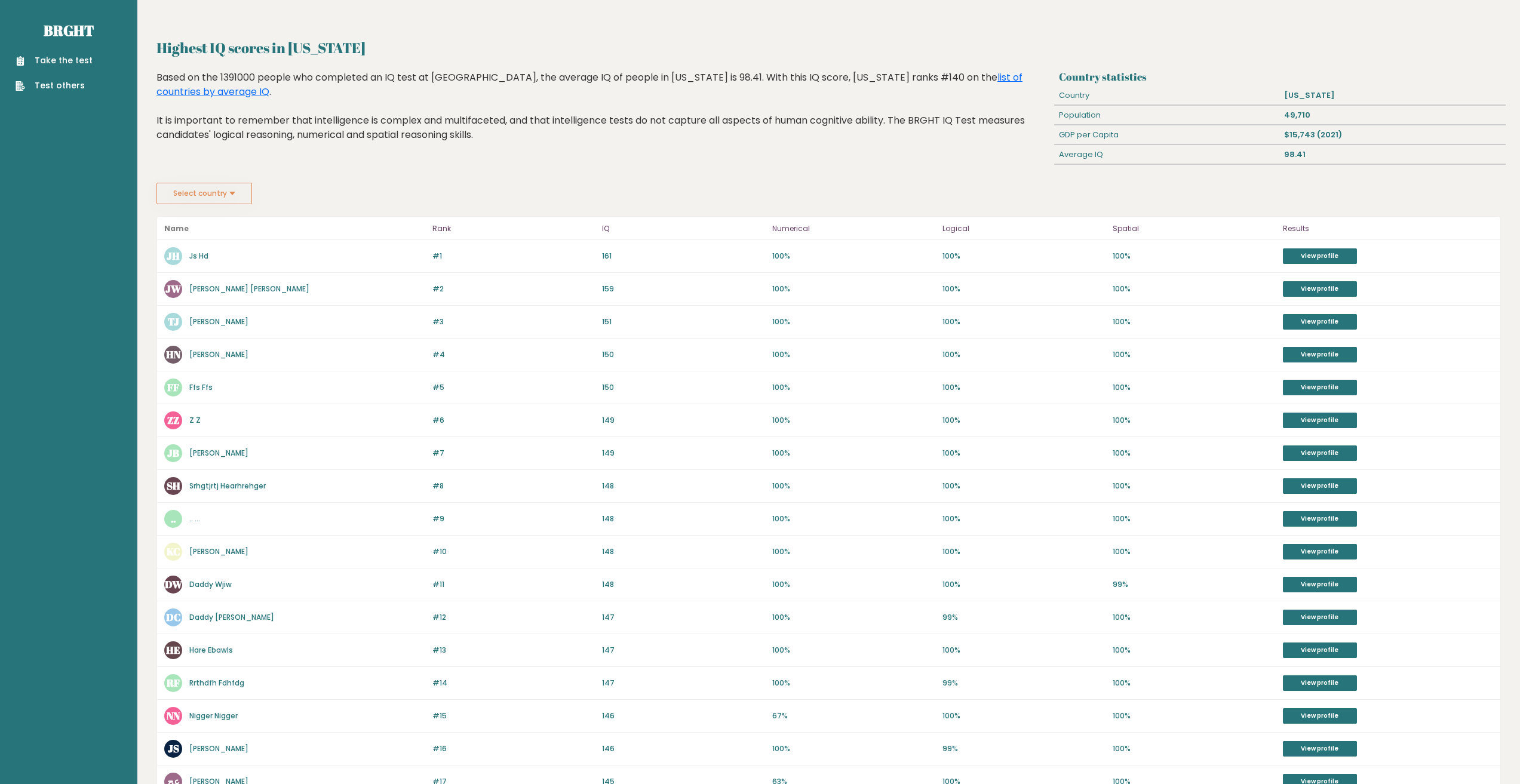
click at [224, 188] on button "Select country" at bounding box center [204, 193] width 96 height 22
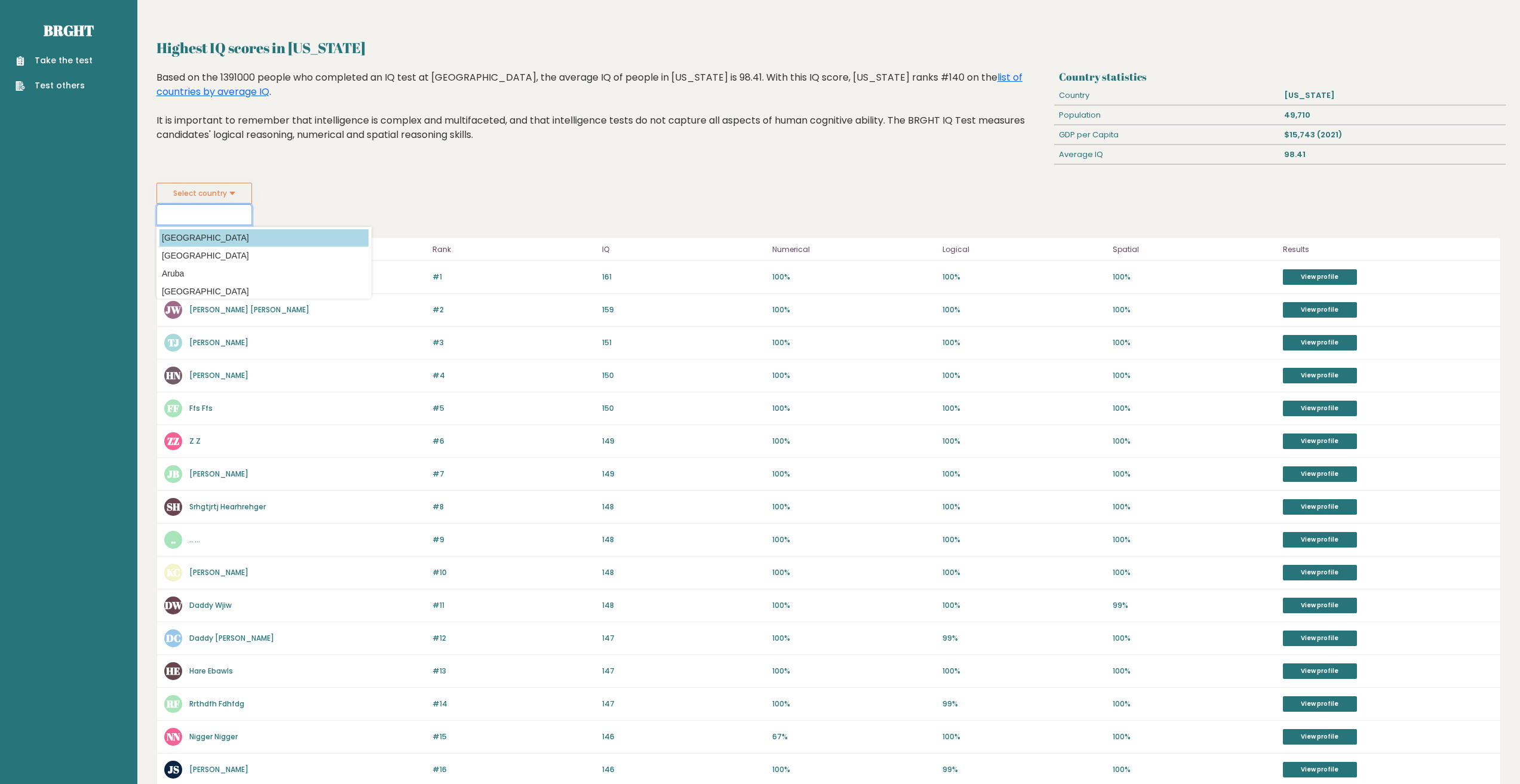
scroll to position [179, 0]
click at [211, 257] on option "Aruba" at bounding box center [264, 256] width 209 height 17
type input "Aruba"
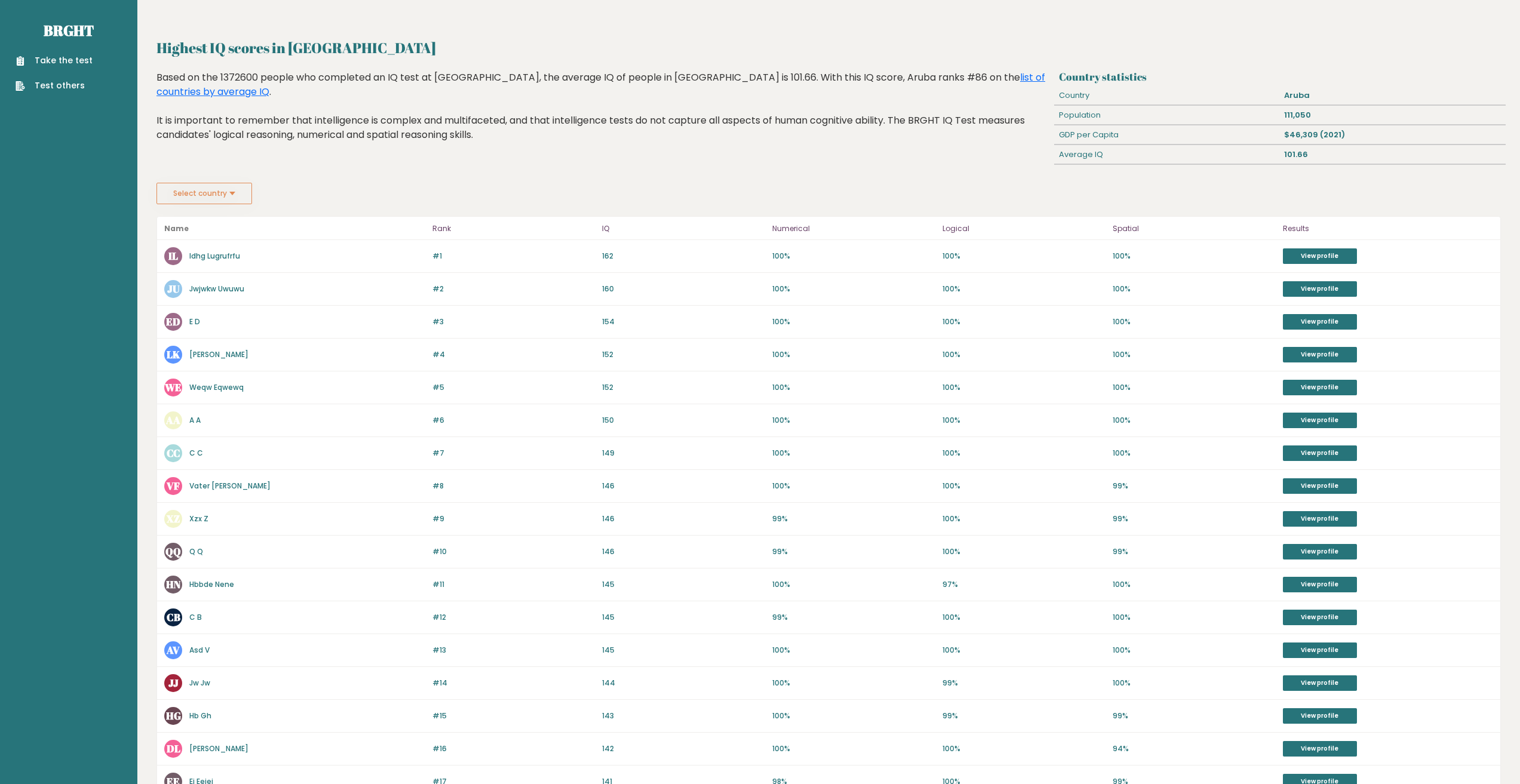
click at [237, 195] on button "Select country" at bounding box center [204, 193] width 96 height 22
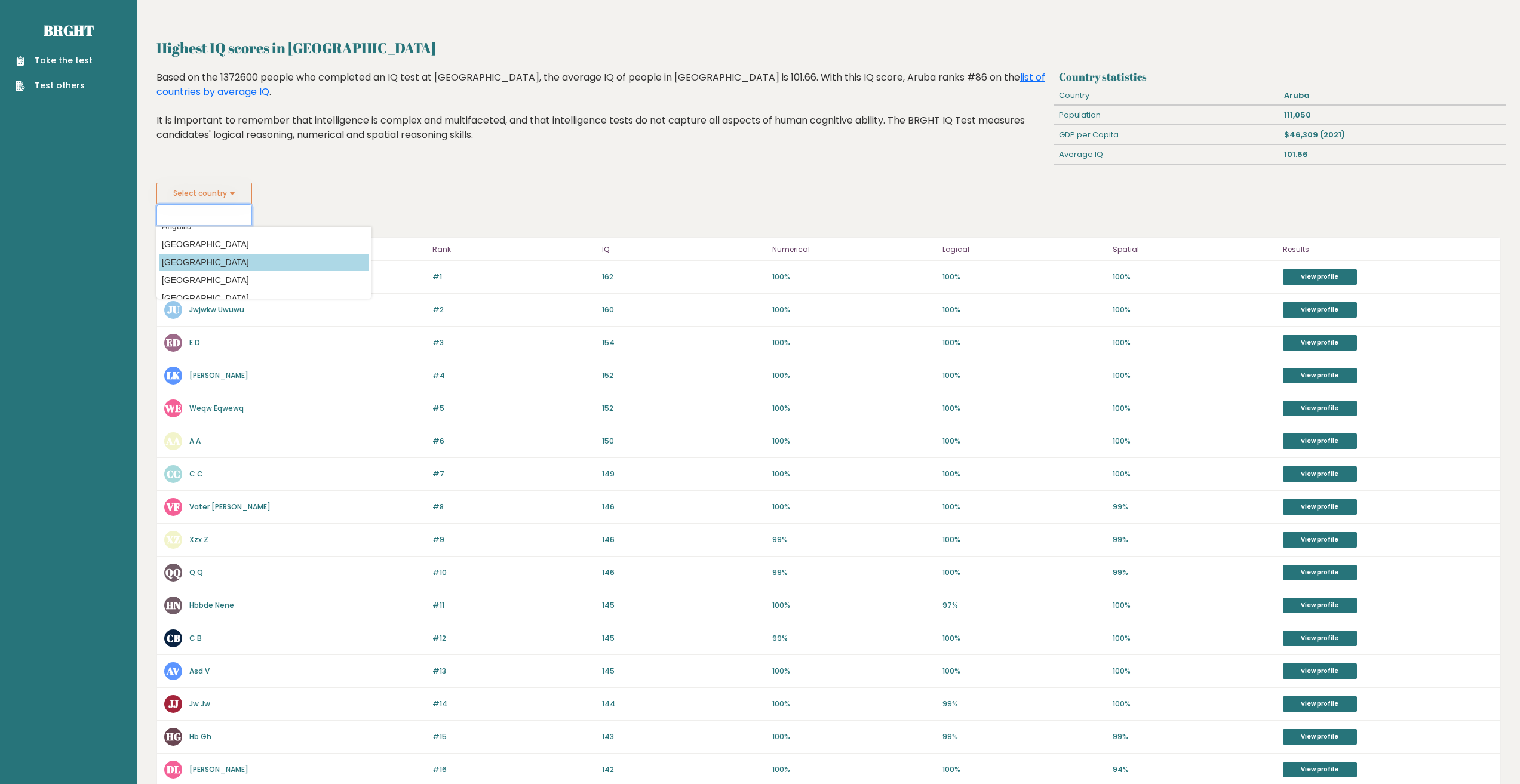
scroll to position [59, 0]
click at [188, 267] on option "[GEOGRAPHIC_DATA]" at bounding box center [264, 268] width 209 height 17
type input "[GEOGRAPHIC_DATA]"
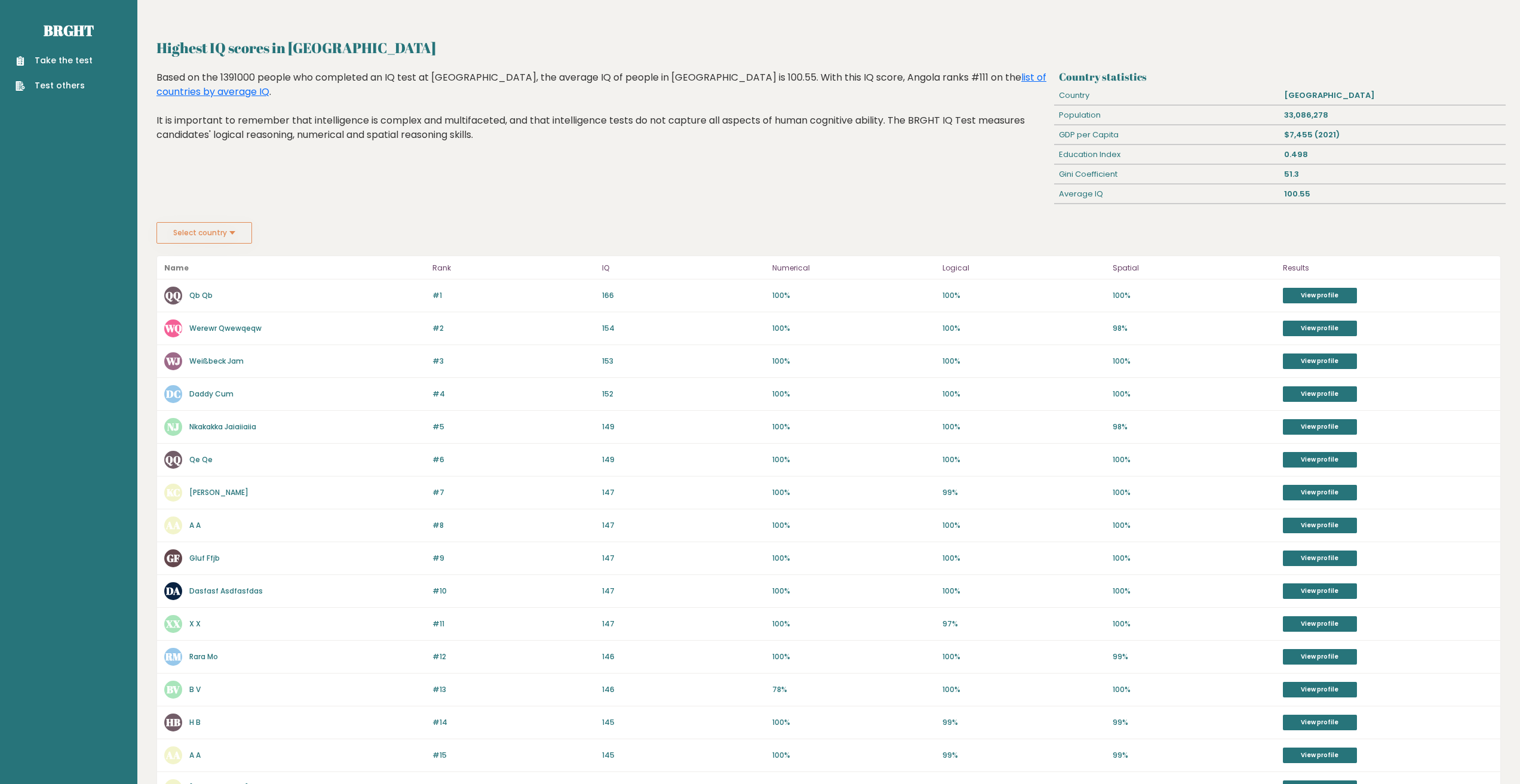
click at [218, 233] on button "Select country" at bounding box center [204, 232] width 96 height 22
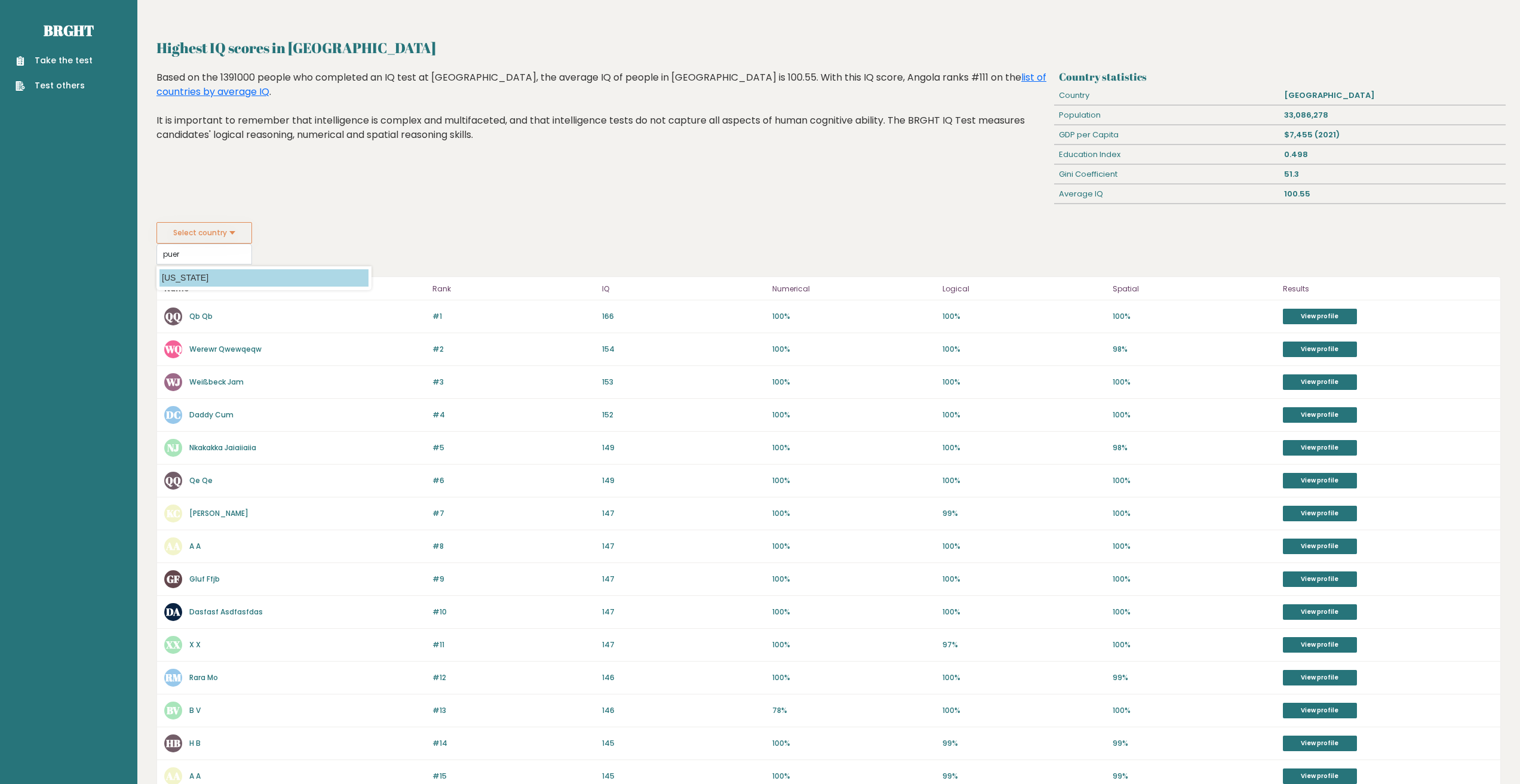
click at [213, 279] on option "[US_STATE]" at bounding box center [264, 278] width 209 height 17
type input "[US_STATE]"
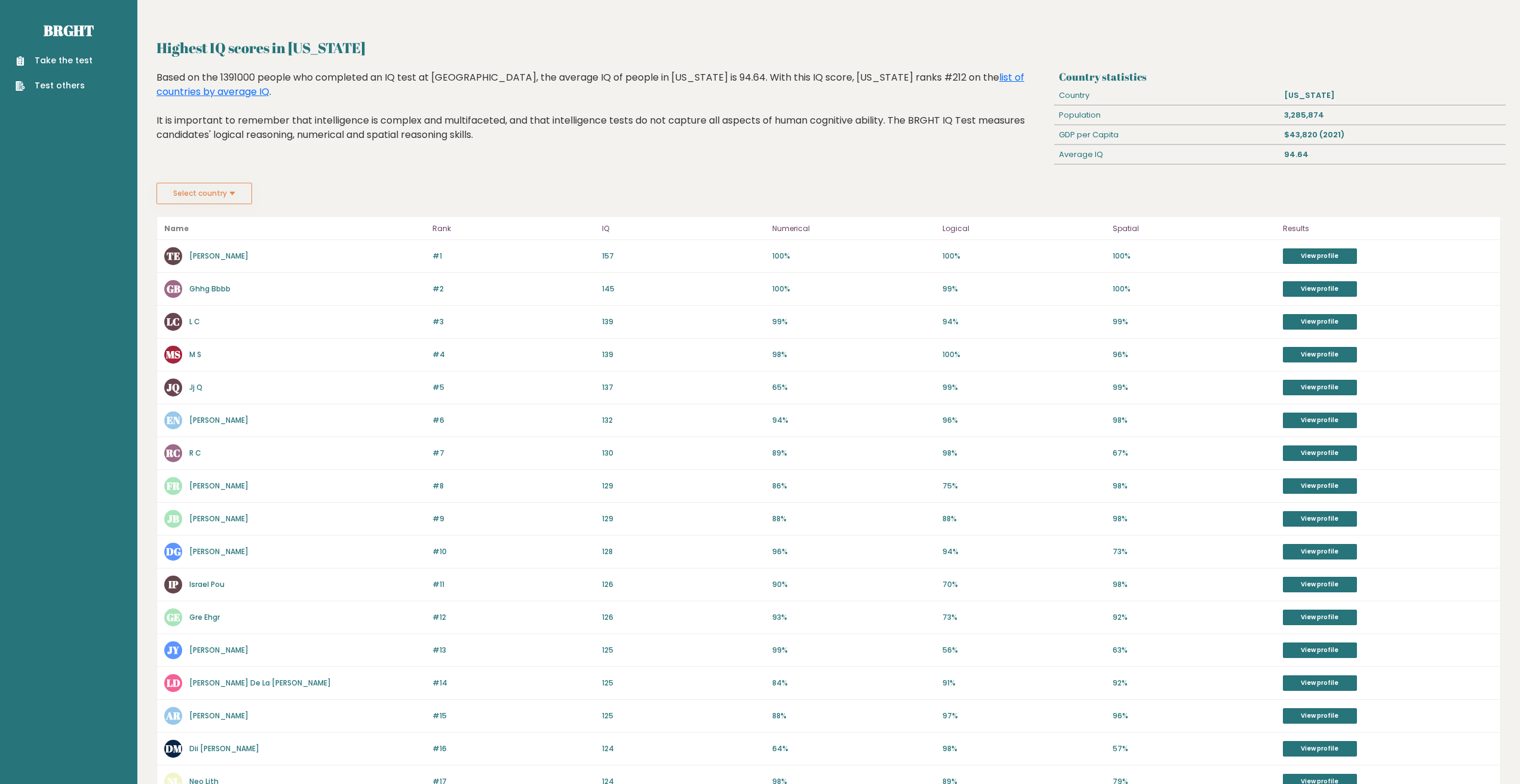
click at [65, 58] on link "Take the test" at bounding box center [54, 60] width 77 height 13
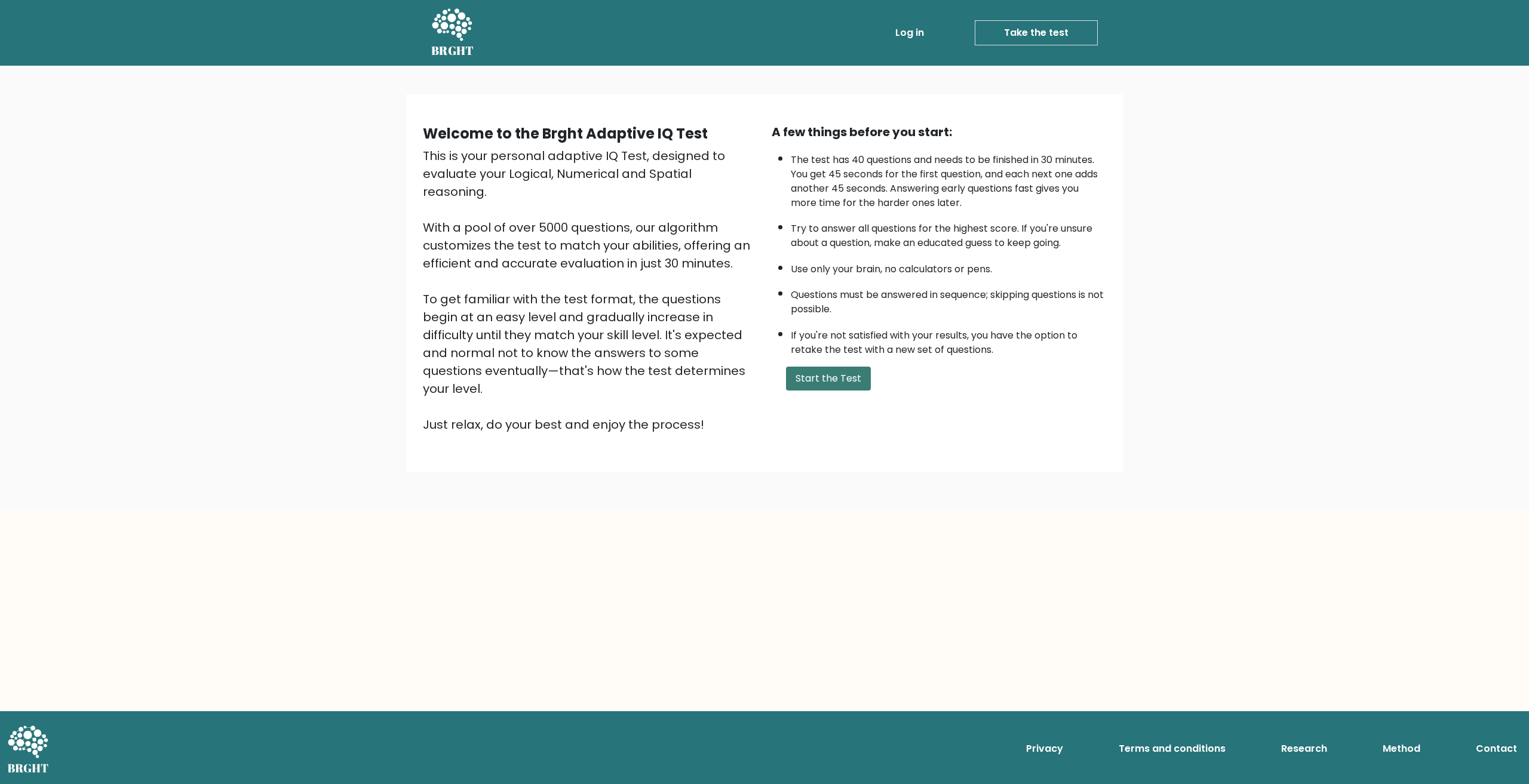
click at [827, 377] on button "Start the Test" at bounding box center [828, 378] width 85 height 24
